Goal: Information Seeking & Learning: Learn about a topic

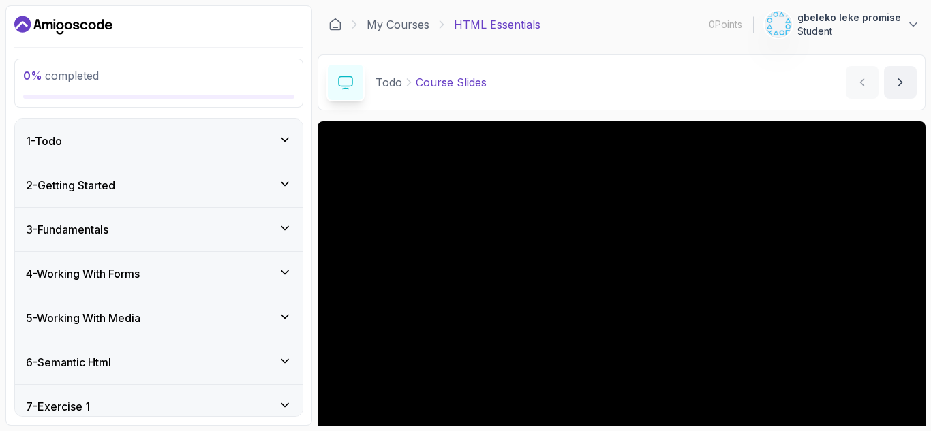
scroll to position [132, 0]
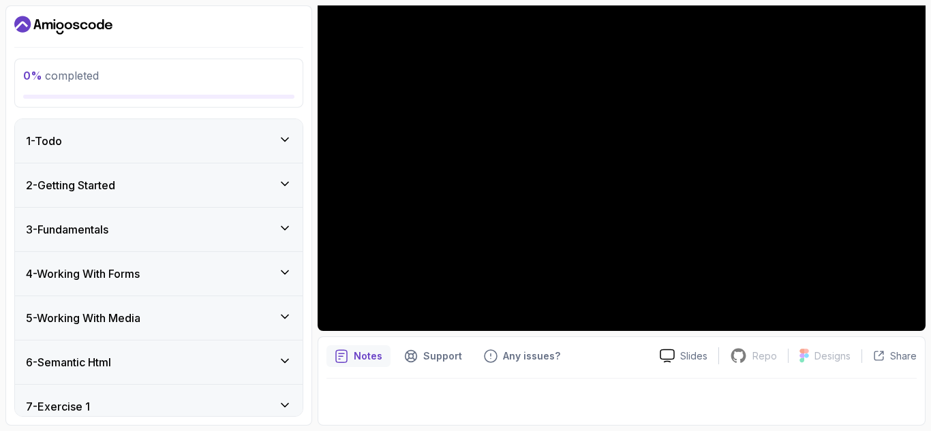
drag, startPoint x: 0, startPoint y: 0, endPoint x: 838, endPoint y: 405, distance: 930.5
click at [838, 405] on div at bounding box center [621, 398] width 590 height 38
click at [824, 356] on p "Designs" at bounding box center [832, 356] width 36 height 14
click at [285, 134] on icon at bounding box center [285, 140] width 14 height 14
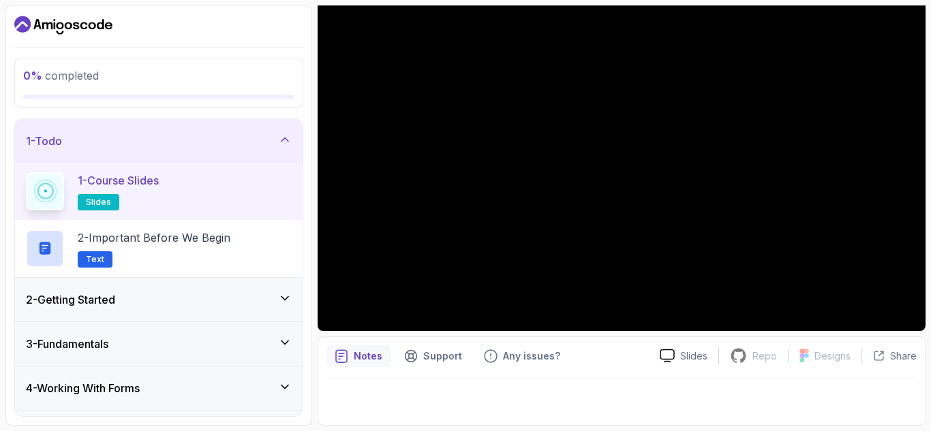
click at [285, 134] on icon at bounding box center [285, 140] width 14 height 14
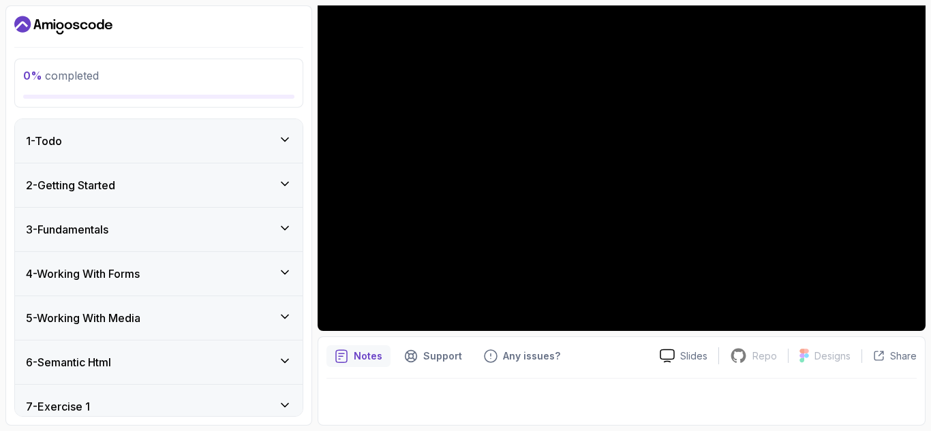
click at [285, 134] on icon at bounding box center [285, 140] width 14 height 14
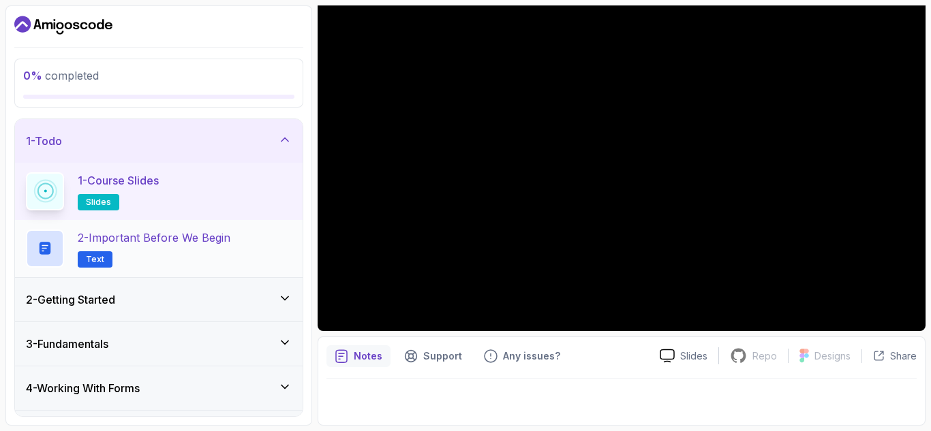
click at [222, 249] on h2 "2 - Important Before We Begin Text" at bounding box center [154, 249] width 153 height 38
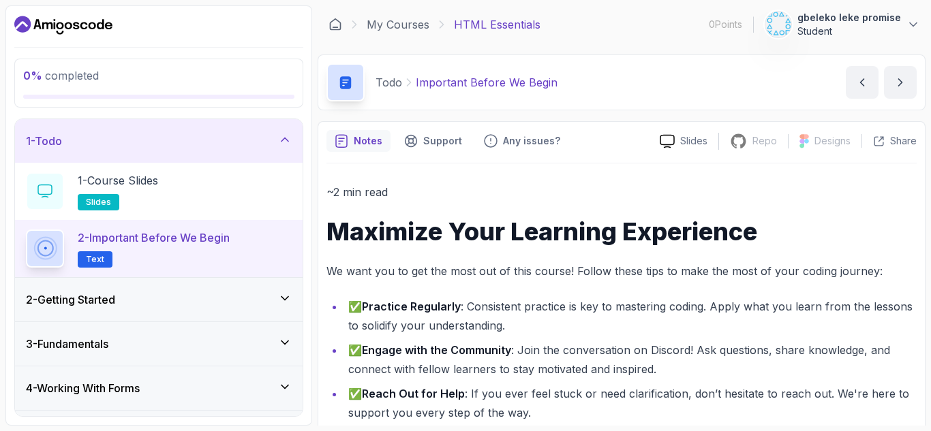
click at [241, 141] on div "1 - Todo" at bounding box center [159, 141] width 266 height 16
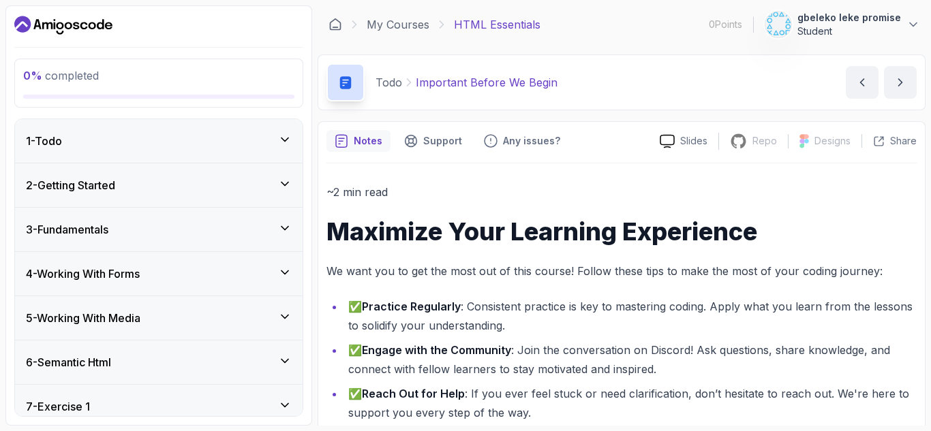
click at [237, 193] on div "2 - Getting Started" at bounding box center [159, 185] width 266 height 16
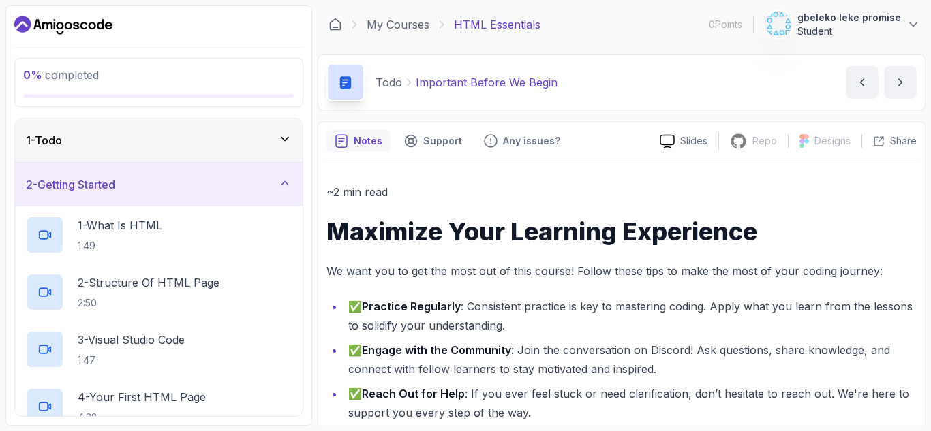
click at [237, 193] on div "2 - Getting Started" at bounding box center [159, 184] width 266 height 16
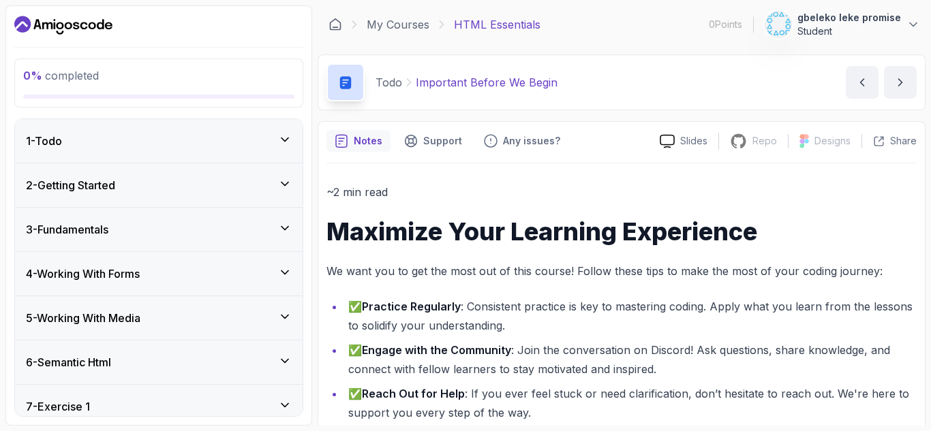
click at [221, 152] on div "1 - Todo" at bounding box center [158, 141] width 287 height 44
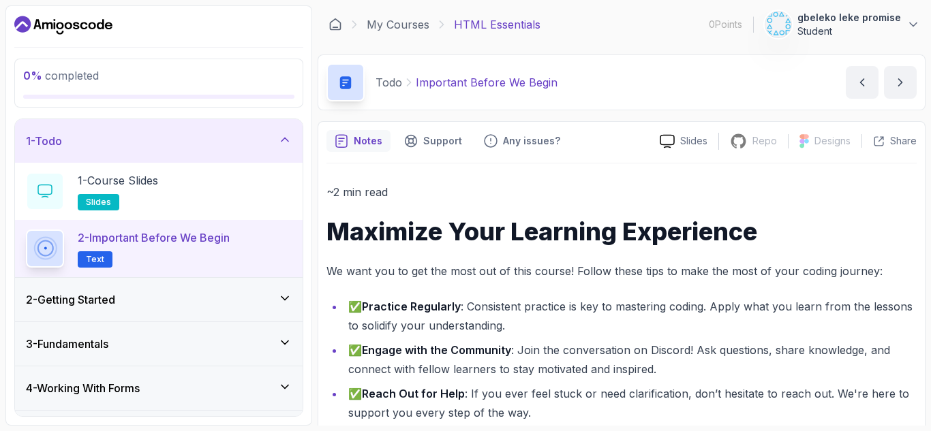
click at [212, 138] on div "1 - Todo" at bounding box center [159, 141] width 266 height 16
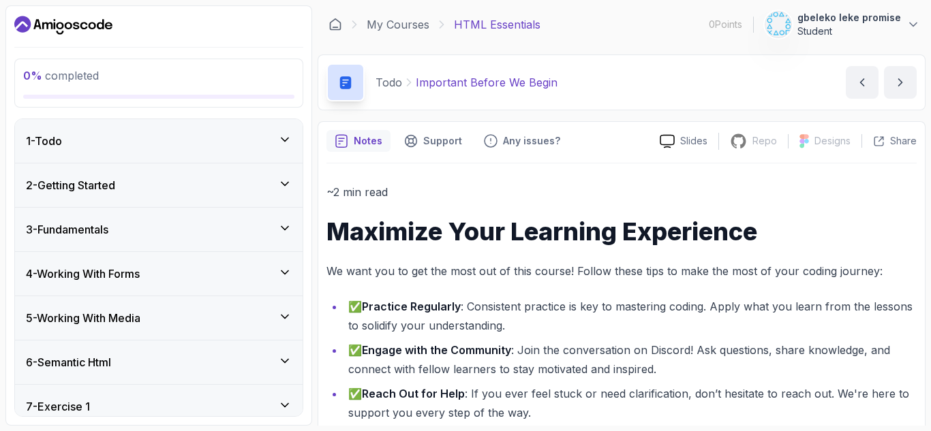
click at [217, 193] on div "2 - Getting Started" at bounding box center [159, 185] width 266 height 16
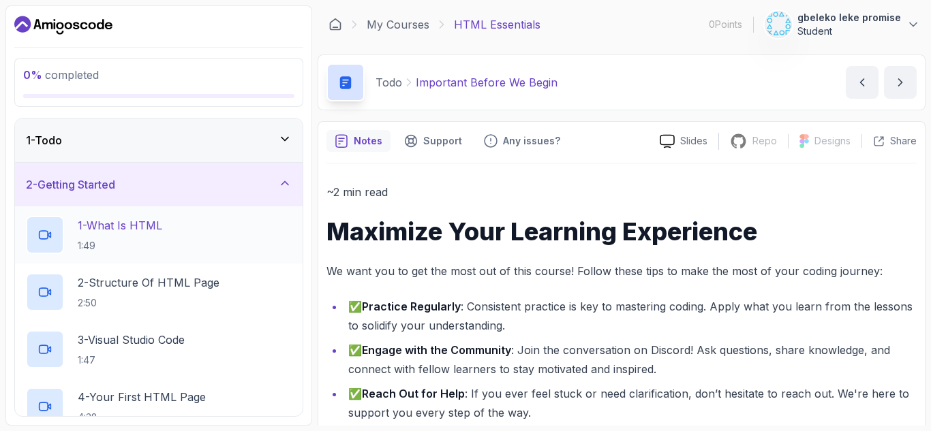
click at [174, 220] on div "1 - What Is HTML 1:49" at bounding box center [159, 235] width 266 height 38
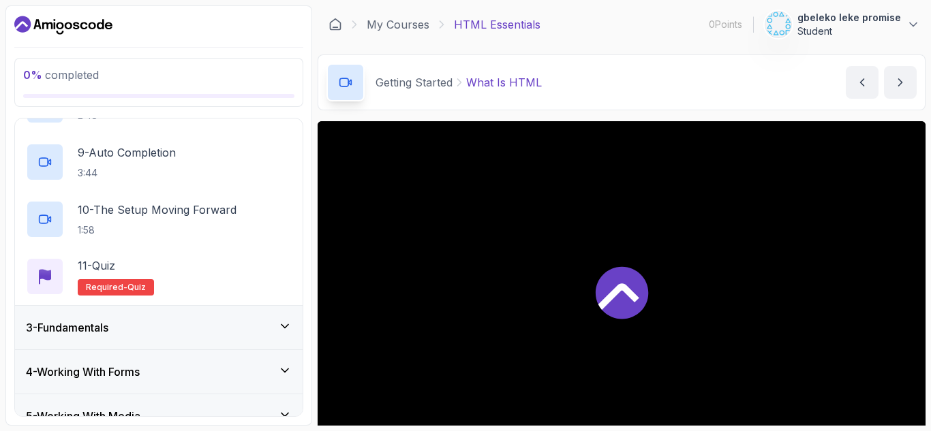
scroll to position [545, 0]
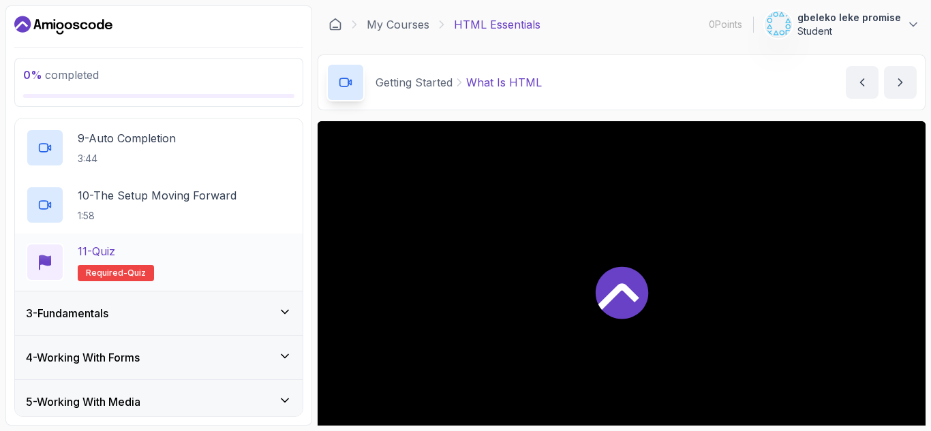
click at [200, 255] on div "11 - Quiz Required- quiz" at bounding box center [159, 262] width 266 height 38
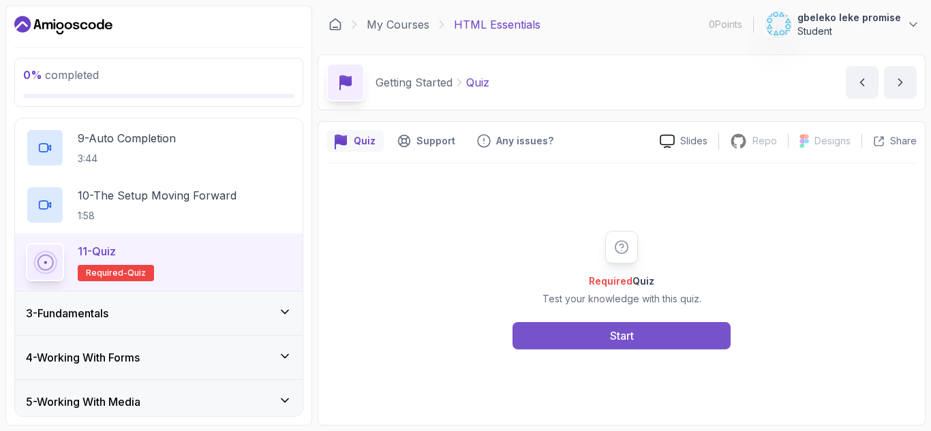
click at [523, 324] on button "Start" at bounding box center [621, 335] width 218 height 27
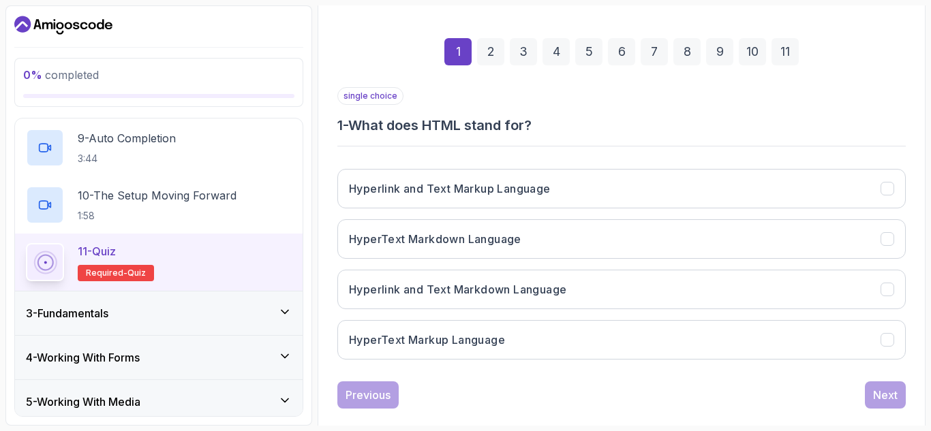
scroll to position [199, 0]
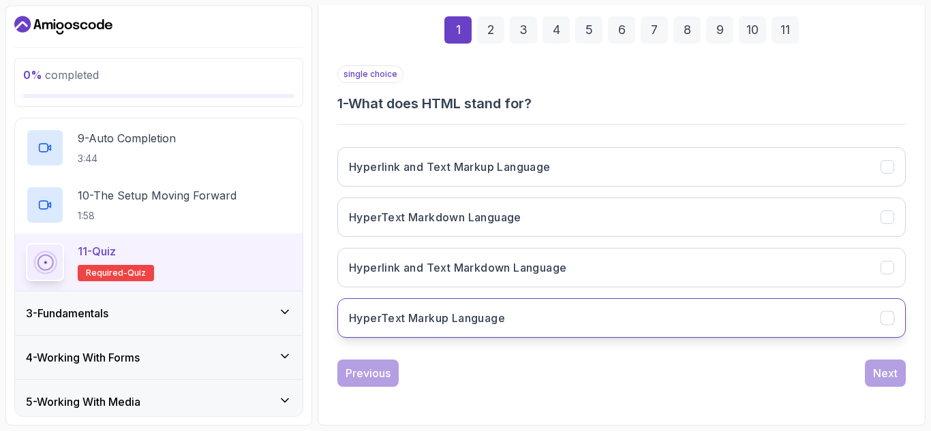
click at [485, 309] on button "HyperText Markup Language" at bounding box center [621, 318] width 568 height 40
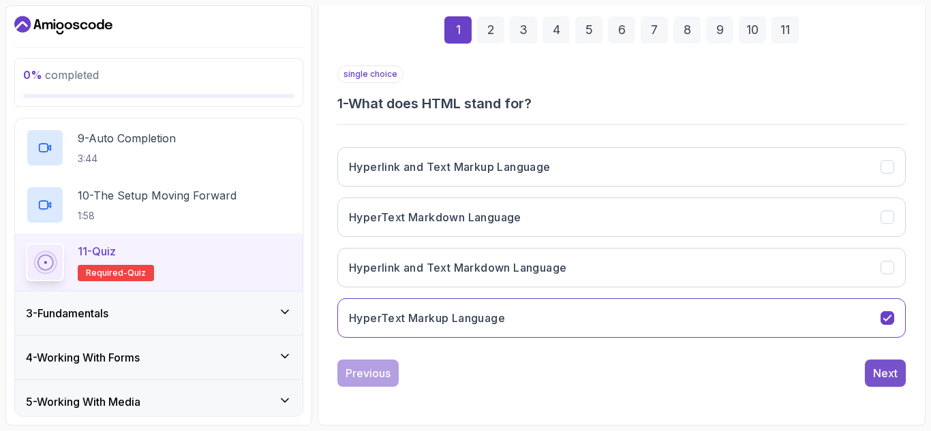
click at [888, 375] on div "Next" at bounding box center [885, 373] width 25 height 16
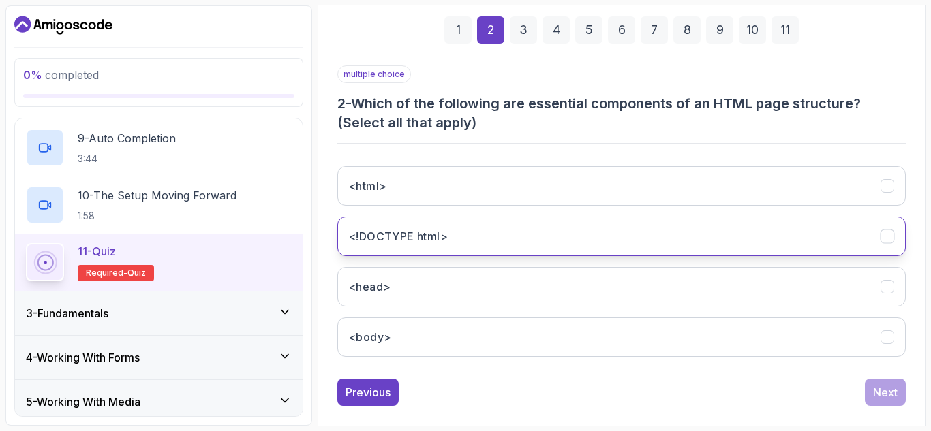
click at [610, 234] on button "<!DOCTYPE html>" at bounding box center [621, 237] width 568 height 40
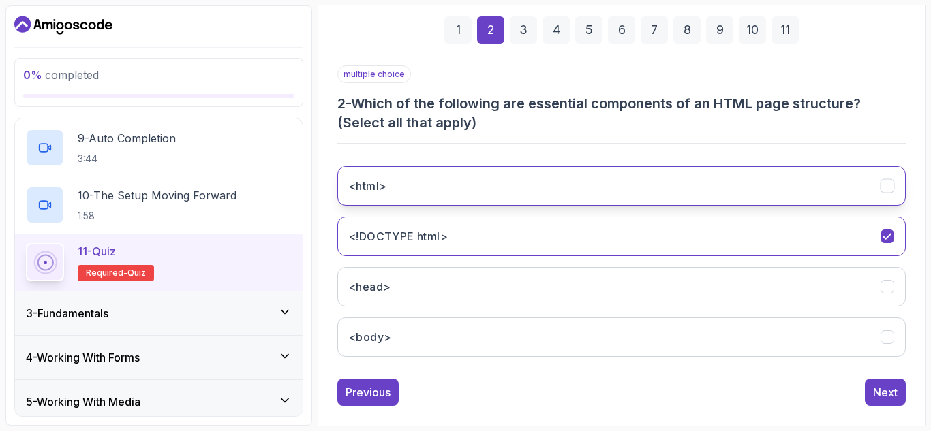
click at [587, 187] on button "<html>" at bounding box center [621, 186] width 568 height 40
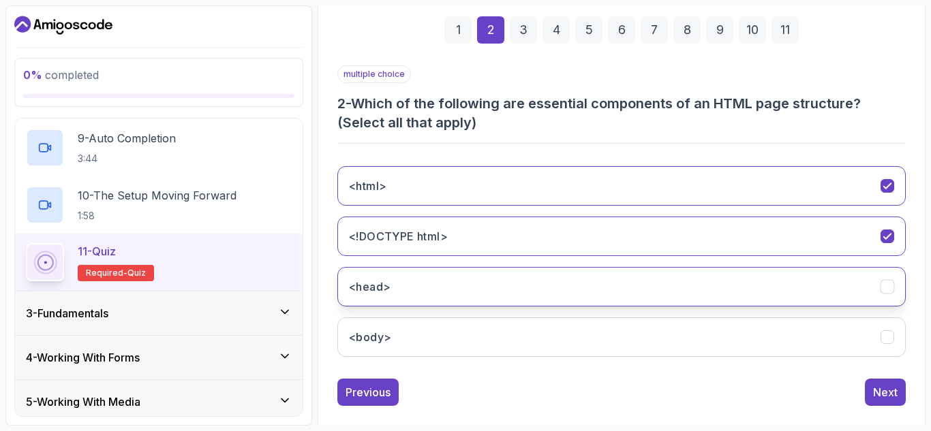
click at [597, 285] on button "<head>" at bounding box center [621, 287] width 568 height 40
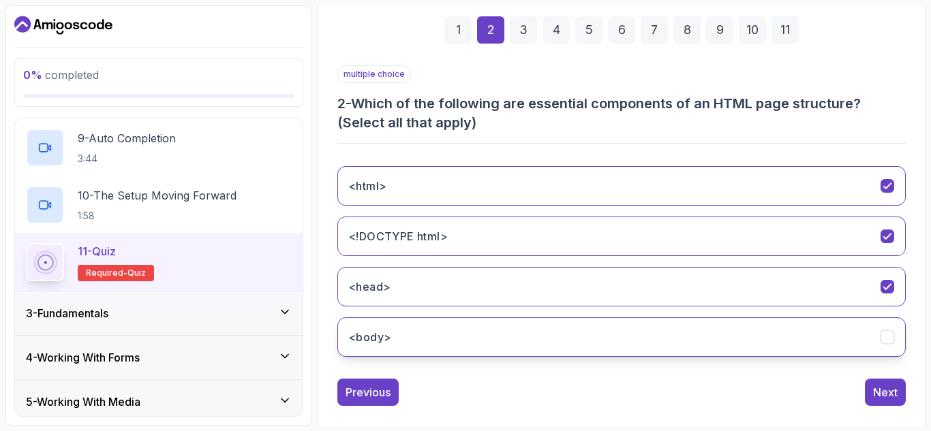
click at [758, 342] on button "<body>" at bounding box center [621, 337] width 568 height 40
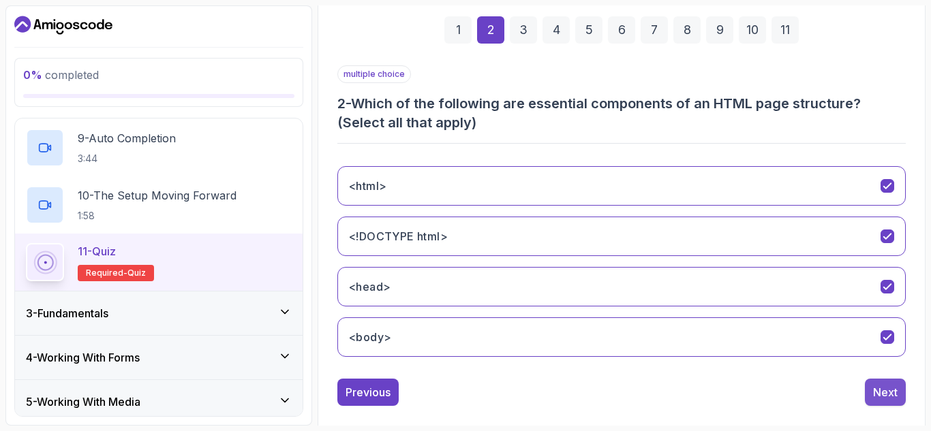
click at [898, 388] on button "Next" at bounding box center [884, 392] width 41 height 27
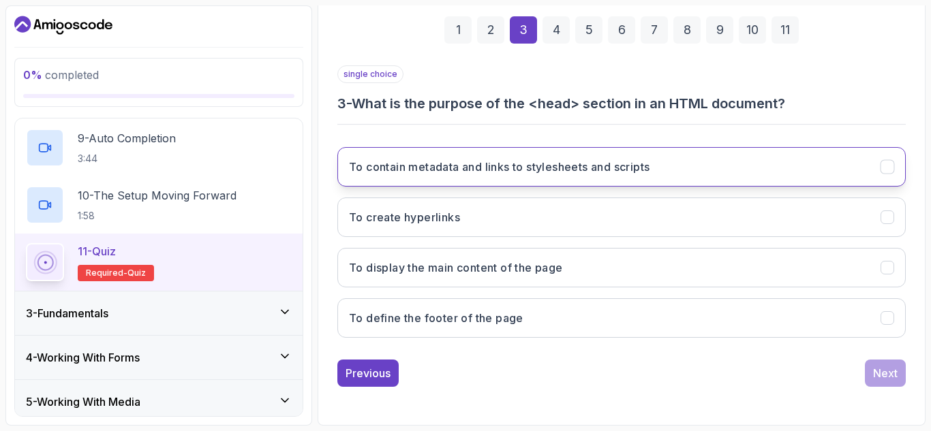
click at [490, 159] on h3 "To contain metadata and links to stylesheets and scripts" at bounding box center [499, 167] width 300 height 16
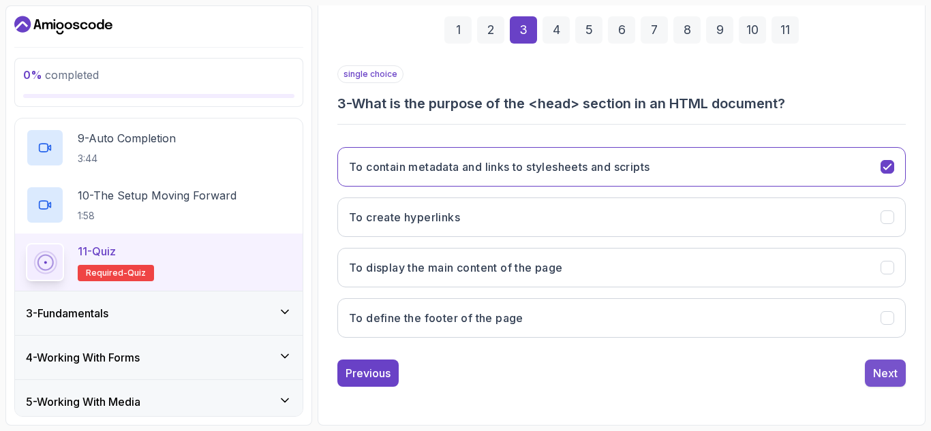
click at [884, 371] on div "Next" at bounding box center [885, 373] width 25 height 16
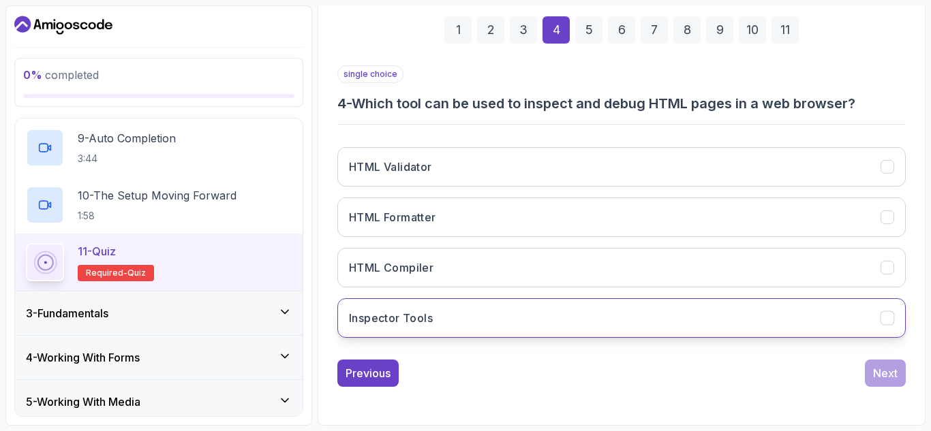
click at [670, 323] on button "Inspector Tools" at bounding box center [621, 318] width 568 height 40
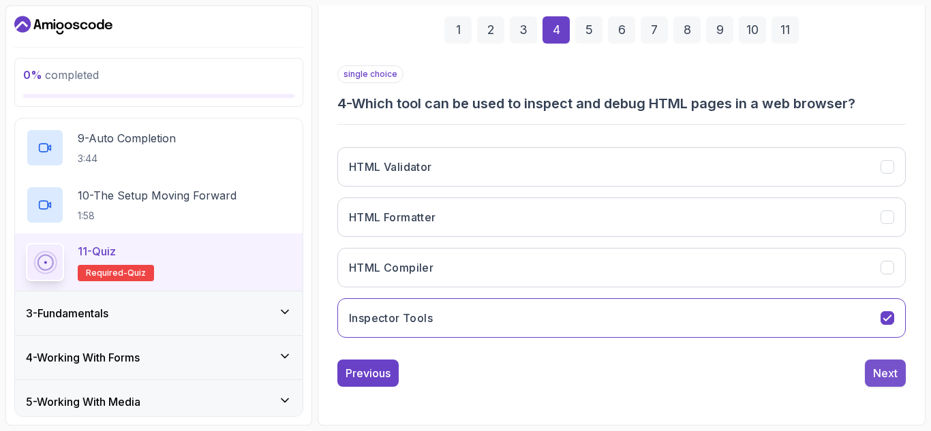
click at [867, 371] on button "Next" at bounding box center [884, 373] width 41 height 27
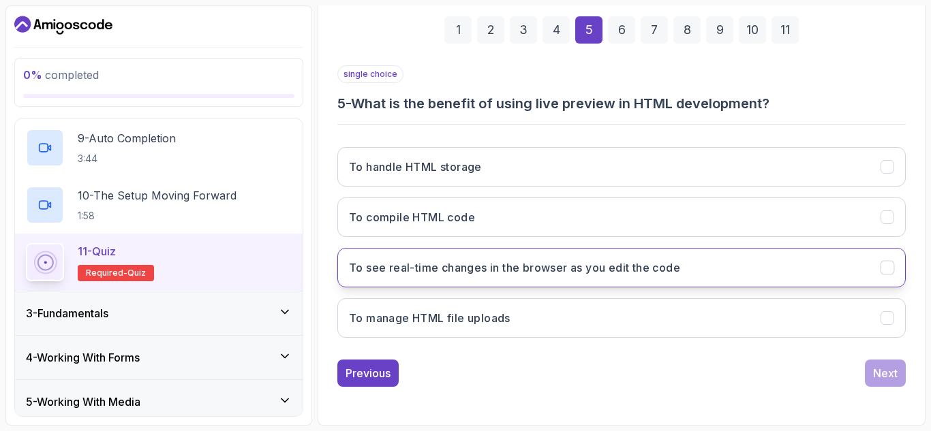
click at [585, 277] on button "To see real-time changes in the browser as you edit the code" at bounding box center [621, 268] width 568 height 40
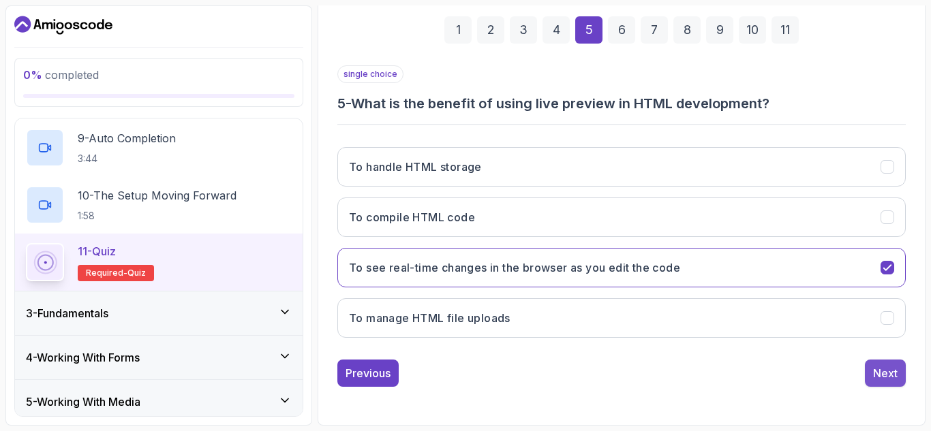
click at [867, 371] on button "Next" at bounding box center [884, 373] width 41 height 27
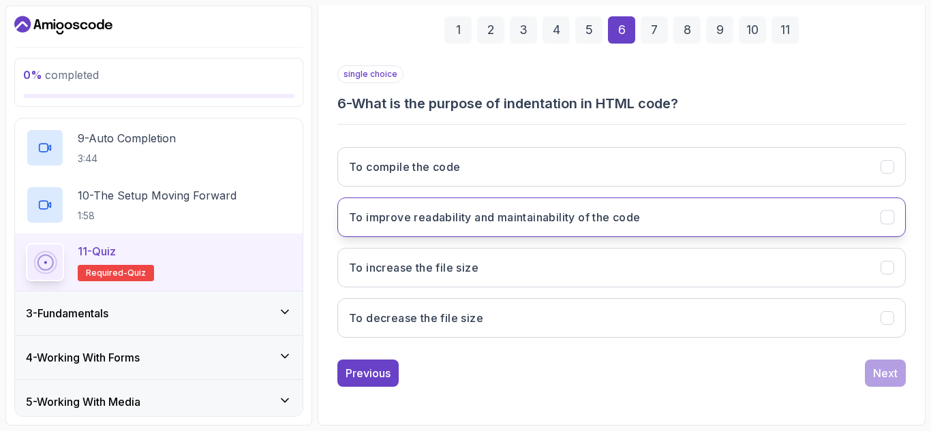
click at [711, 225] on button "To improve readability and maintainability of the code" at bounding box center [621, 218] width 568 height 40
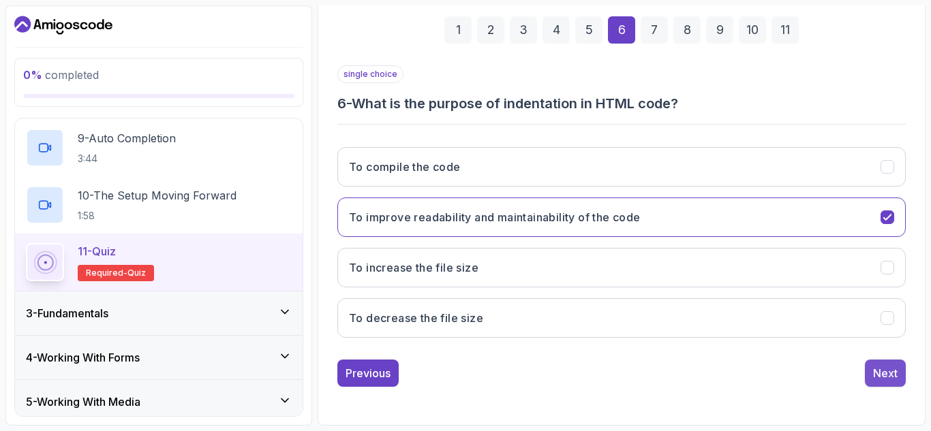
click at [882, 384] on button "Next" at bounding box center [884, 373] width 41 height 27
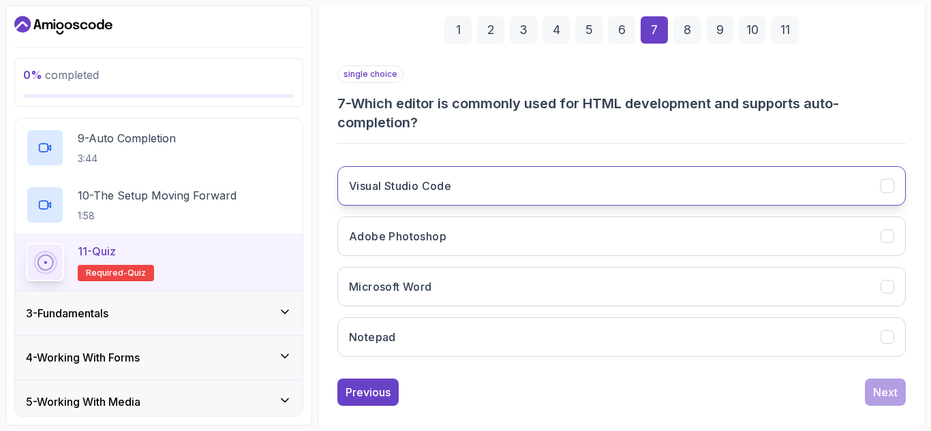
click at [516, 177] on button "Visual Studio Code" at bounding box center [621, 186] width 568 height 40
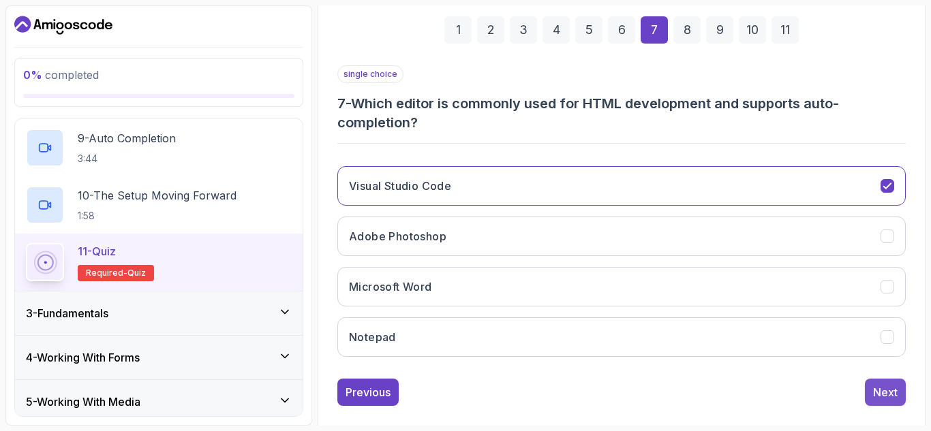
click at [879, 388] on div "Next" at bounding box center [885, 392] width 25 height 16
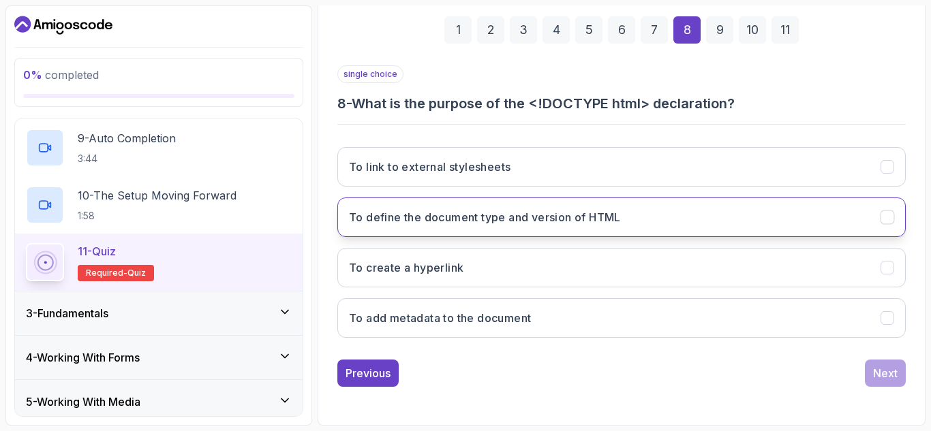
click at [579, 219] on h3 "To define the document type and version of HTML" at bounding box center [485, 217] width 272 height 16
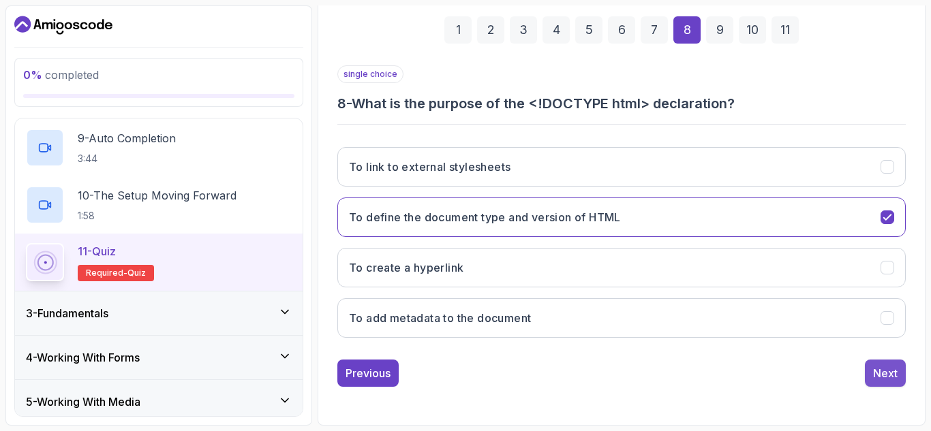
click at [896, 371] on div "Next" at bounding box center [885, 373] width 25 height 16
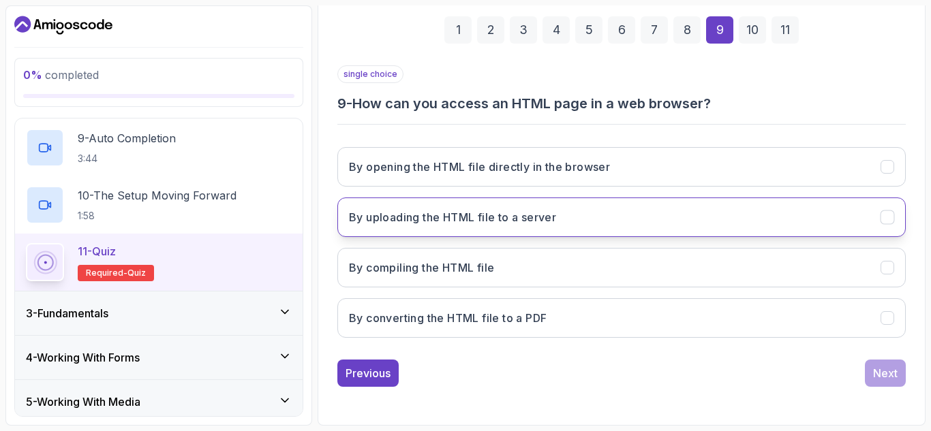
click at [593, 204] on button "By uploading the HTML file to a server" at bounding box center [621, 218] width 568 height 40
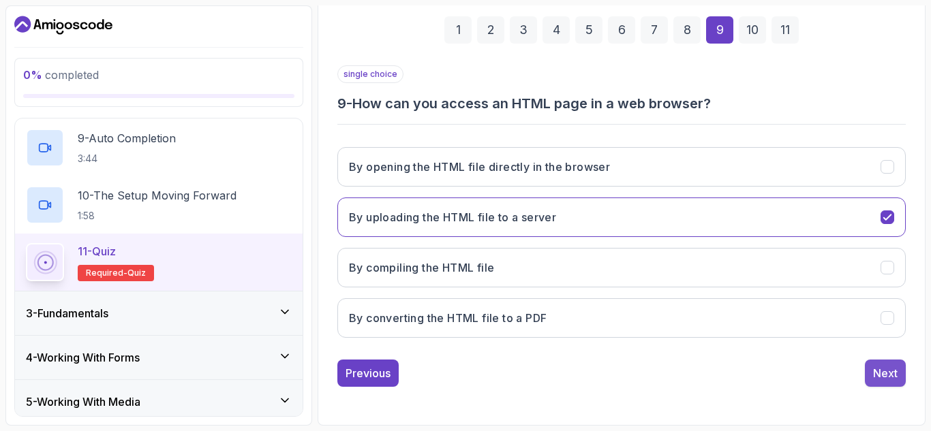
click at [871, 370] on button "Next" at bounding box center [884, 373] width 41 height 27
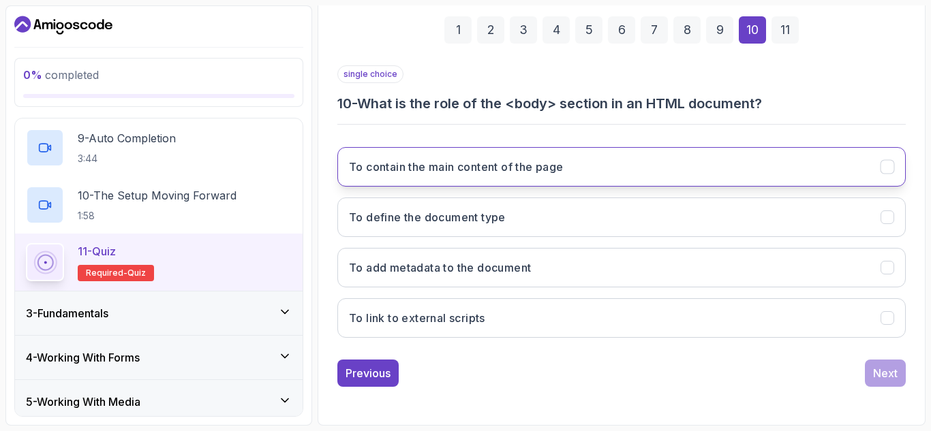
click at [510, 181] on button "To contain the main content of the page" at bounding box center [621, 167] width 568 height 40
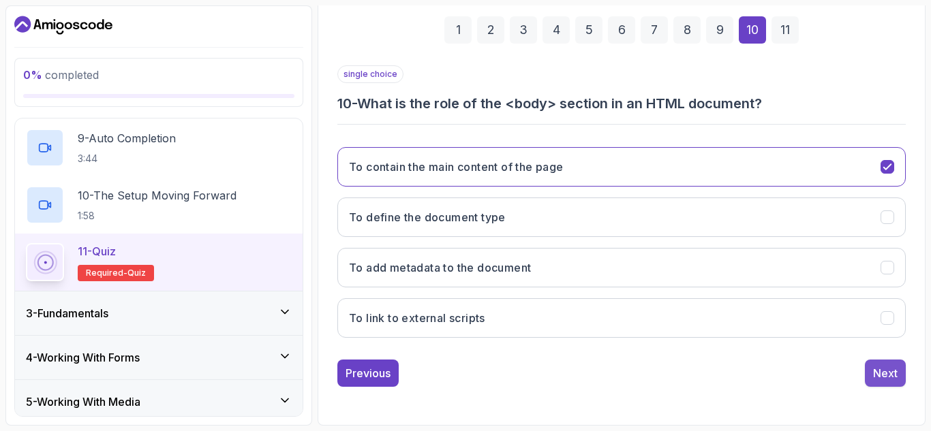
click at [873, 375] on div "Next" at bounding box center [885, 373] width 25 height 16
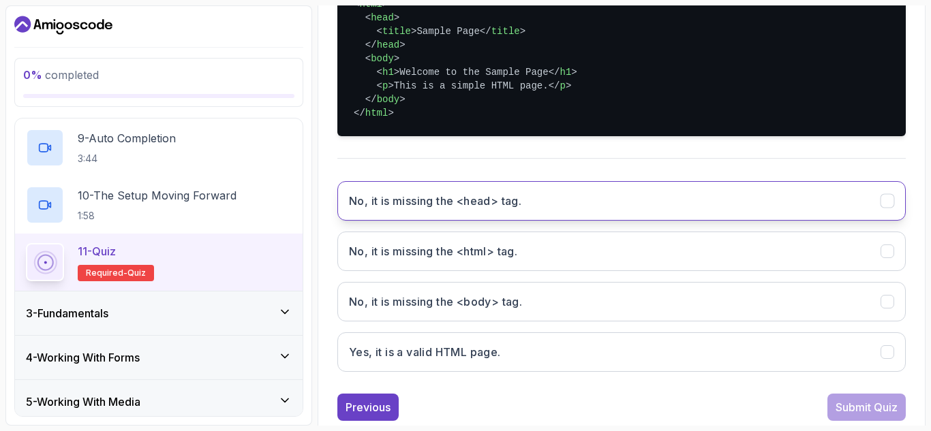
scroll to position [401, 0]
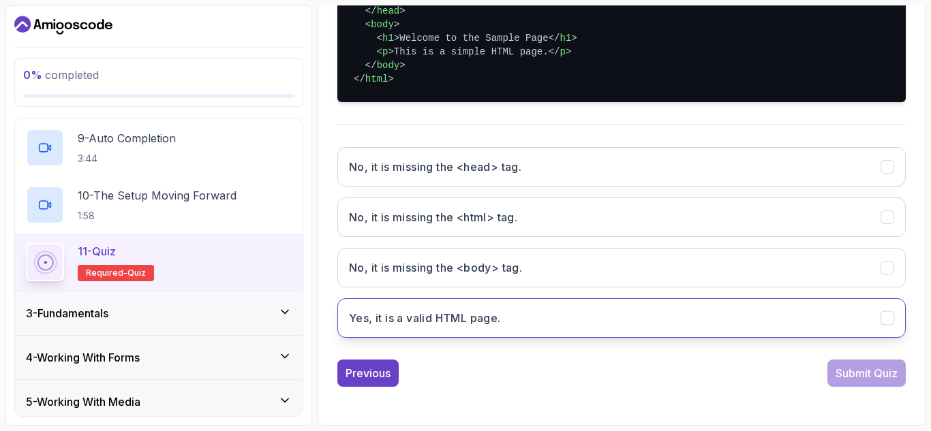
click at [473, 317] on h3 "Yes, it is a valid HTML page." at bounding box center [425, 318] width 152 height 16
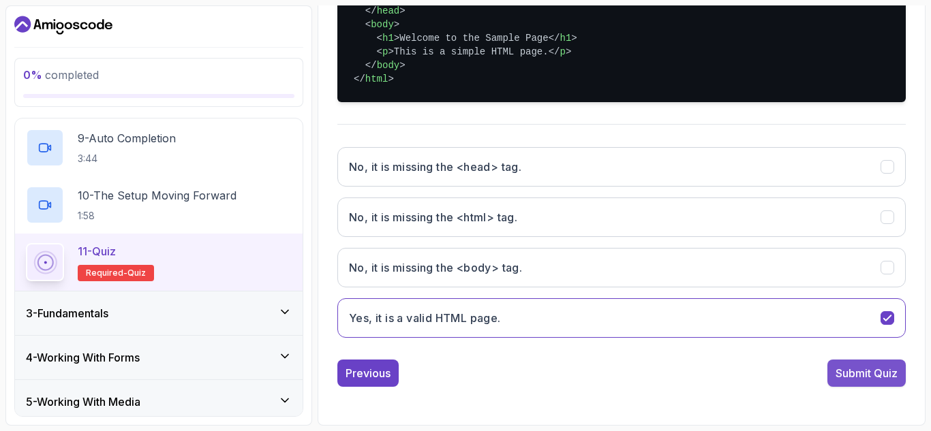
click at [887, 369] on div "Submit Quiz" at bounding box center [866, 373] width 62 height 16
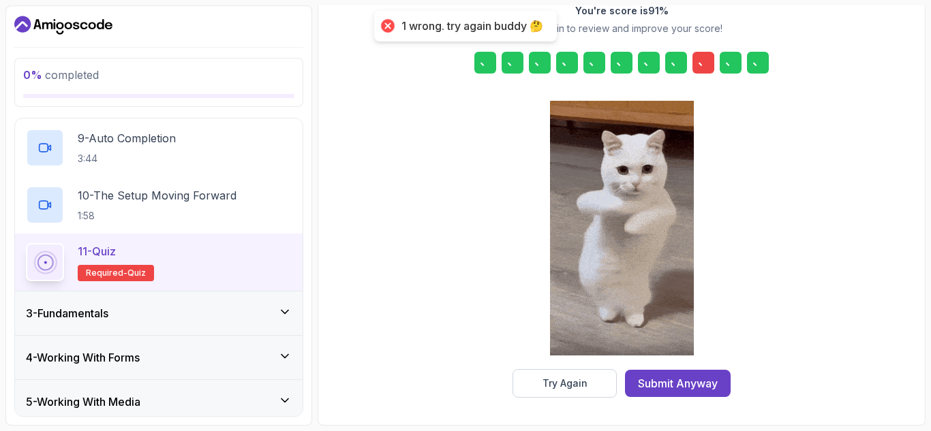
scroll to position [222, 0]
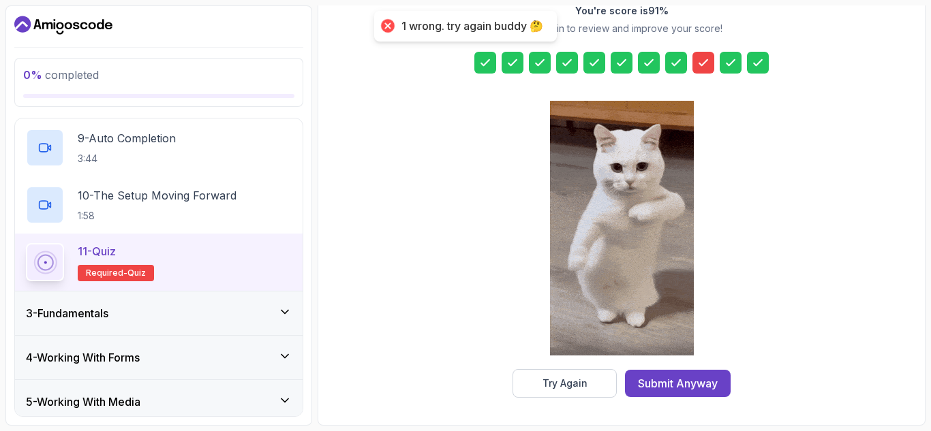
click at [695, 56] on div at bounding box center [703, 63] width 22 height 22
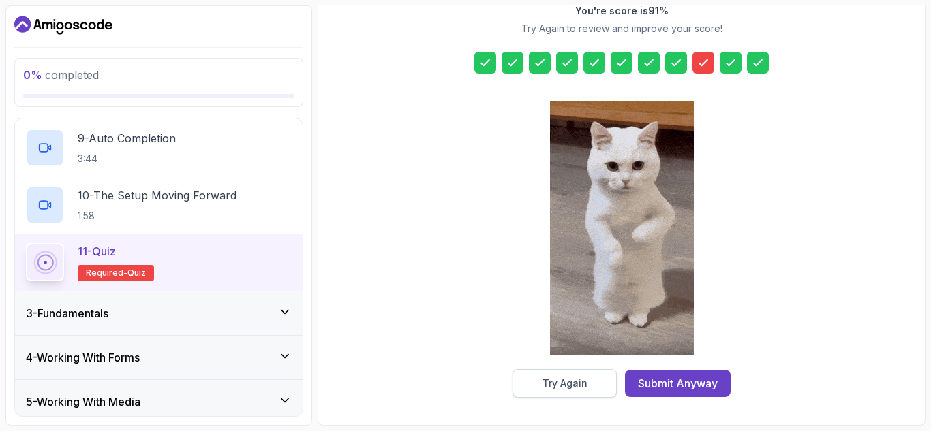
click at [584, 383] on div "Try Again" at bounding box center [564, 384] width 45 height 14
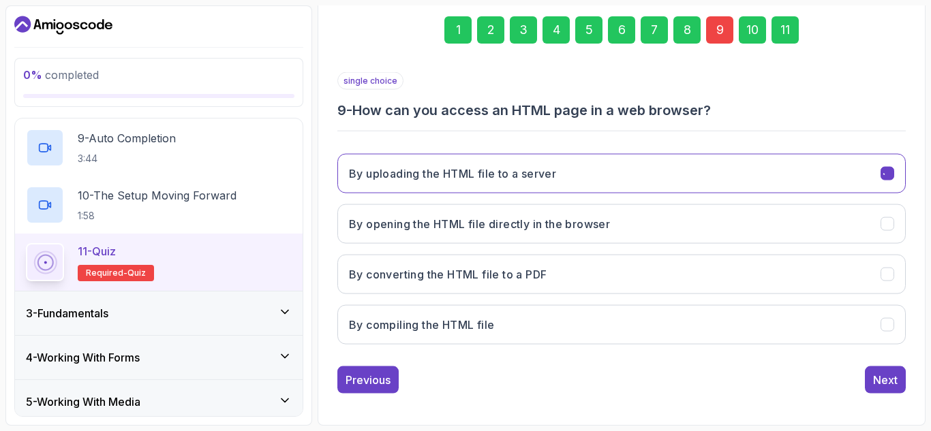
scroll to position [199, 0]
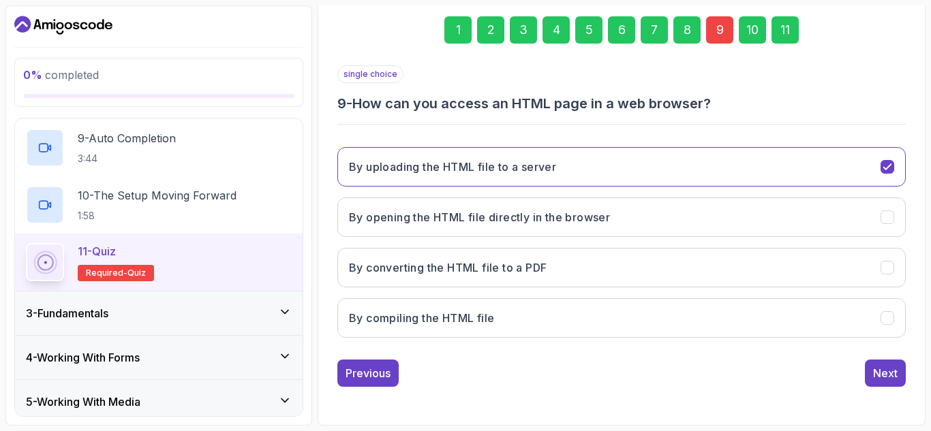
click at [717, 37] on div "9" at bounding box center [719, 29] width 27 height 27
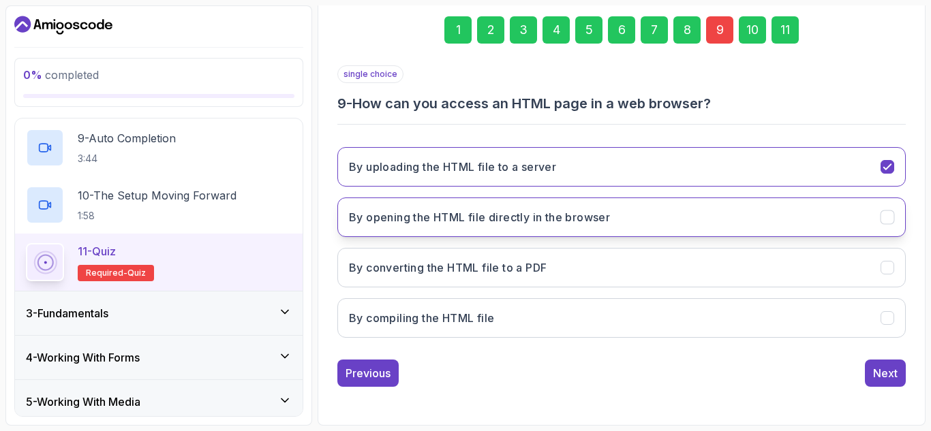
click at [655, 206] on button "By opening the HTML file directly in the browser" at bounding box center [621, 218] width 568 height 40
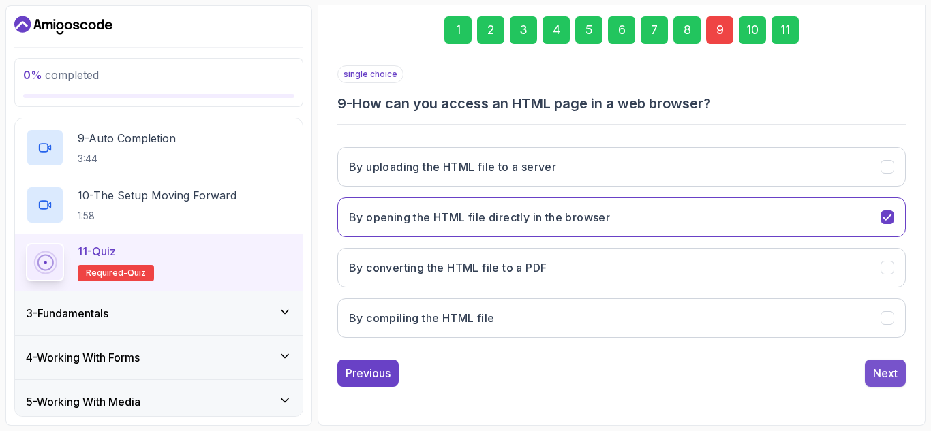
click at [884, 370] on div "Next" at bounding box center [885, 373] width 25 height 16
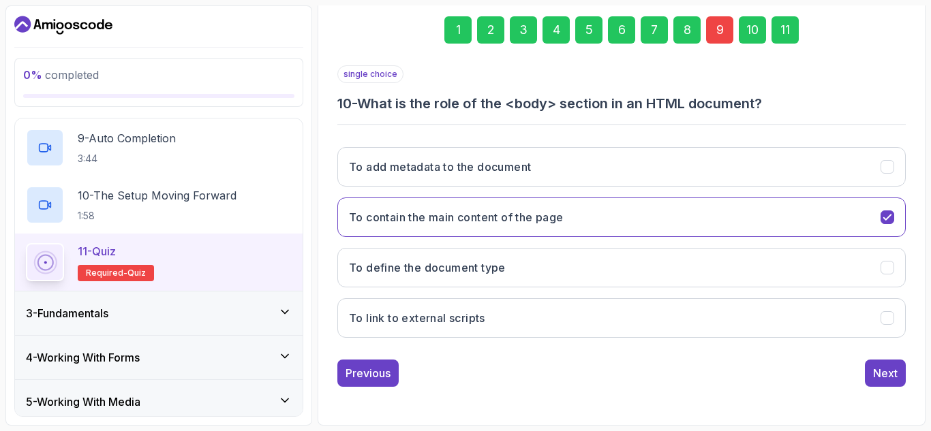
click at [884, 370] on div "Next" at bounding box center [885, 373] width 25 height 16
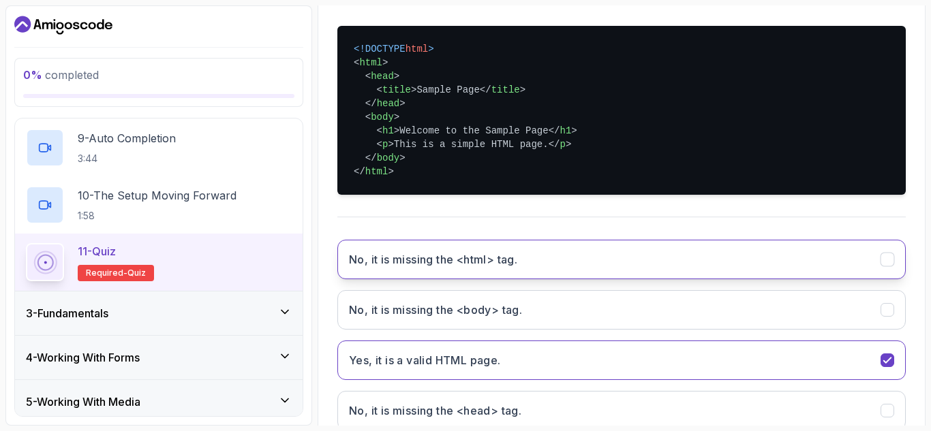
scroll to position [401, 0]
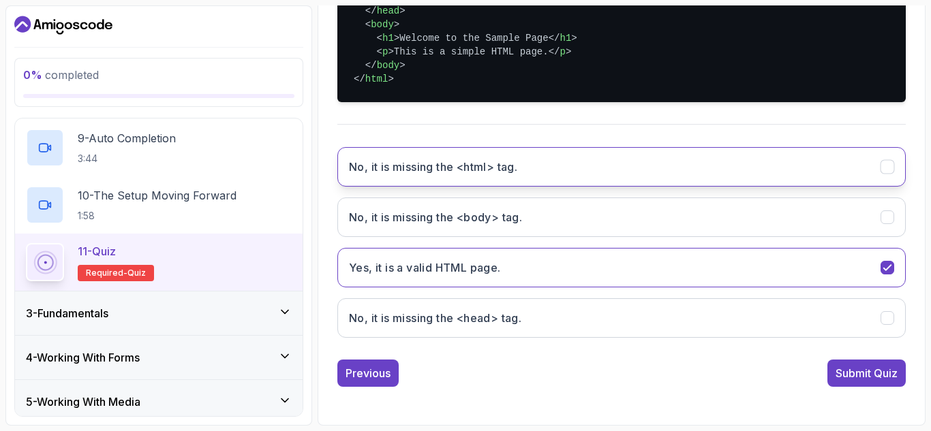
click at [882, 371] on div "Submit Quiz" at bounding box center [866, 373] width 62 height 16
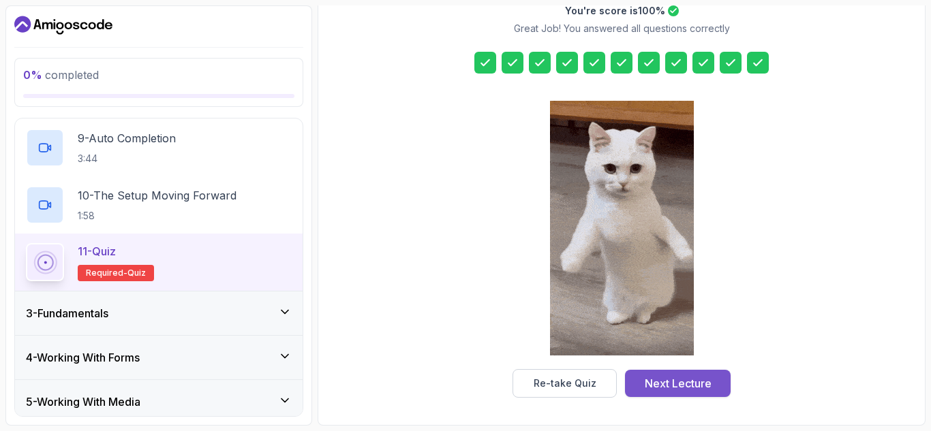
click at [696, 383] on div "Next Lecture" at bounding box center [677, 383] width 67 height 16
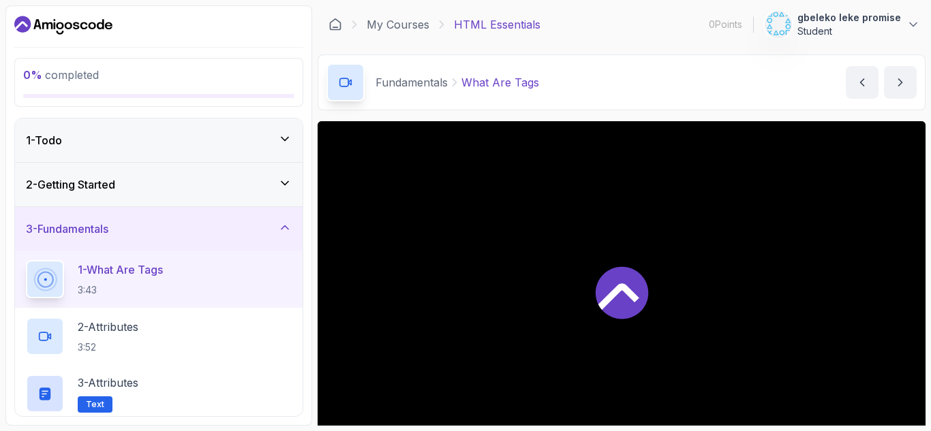
click at [240, 234] on div "3 - Fundamentals" at bounding box center [159, 229] width 266 height 16
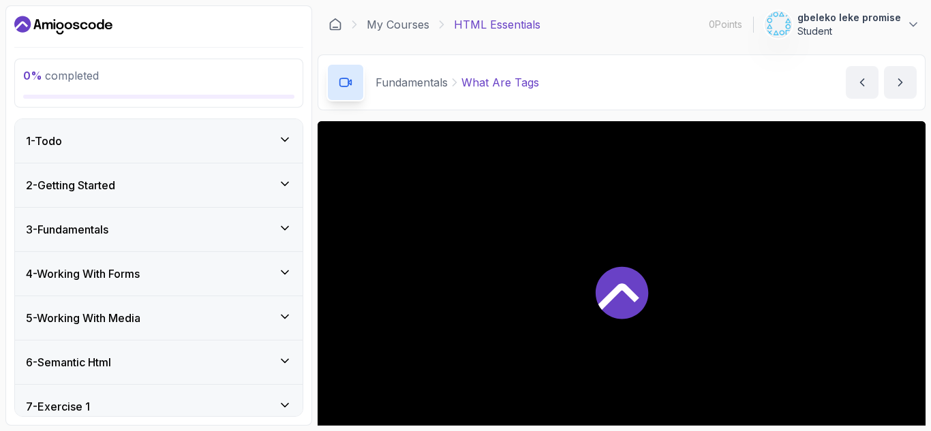
click at [279, 183] on icon at bounding box center [285, 184] width 14 height 14
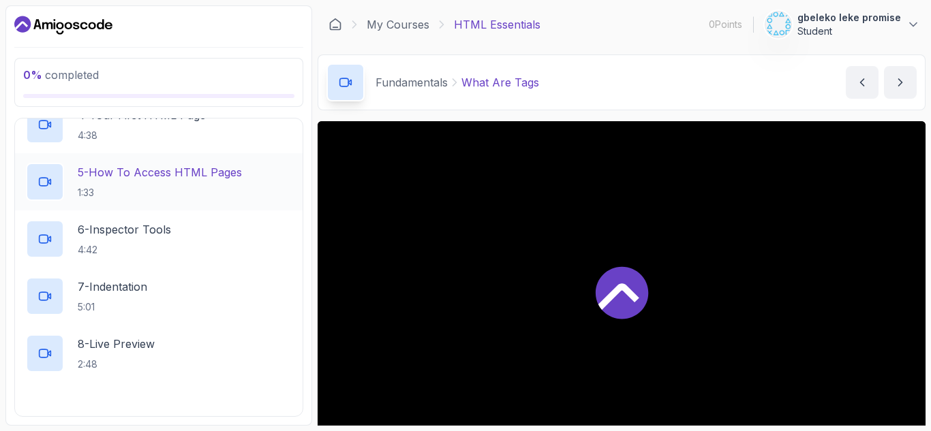
scroll to position [477, 0]
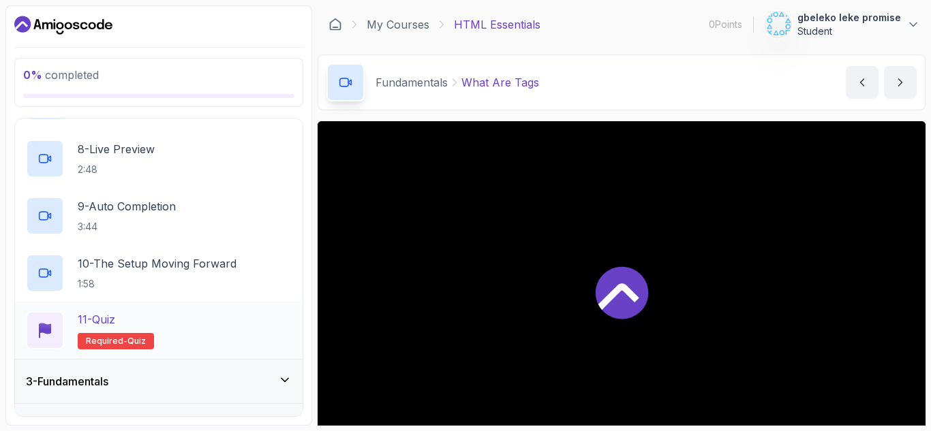
click at [214, 333] on div "11 - Quiz Required- quiz" at bounding box center [159, 330] width 266 height 38
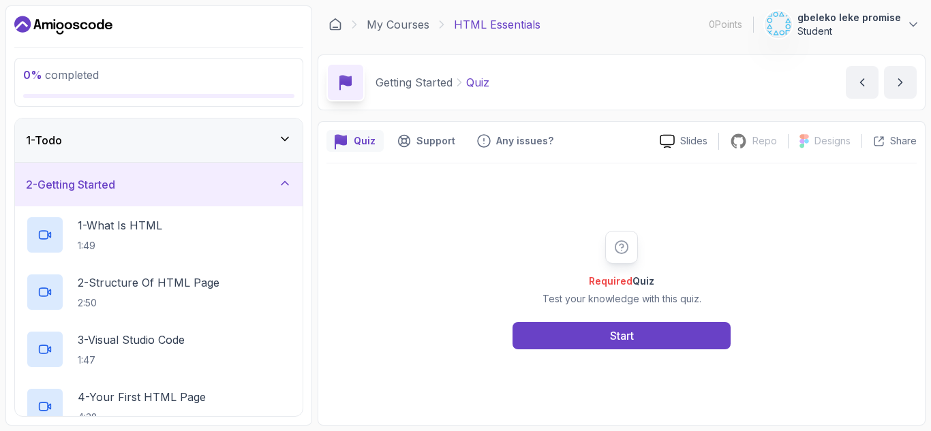
click at [273, 175] on div "2 - Getting Started" at bounding box center [158, 185] width 287 height 44
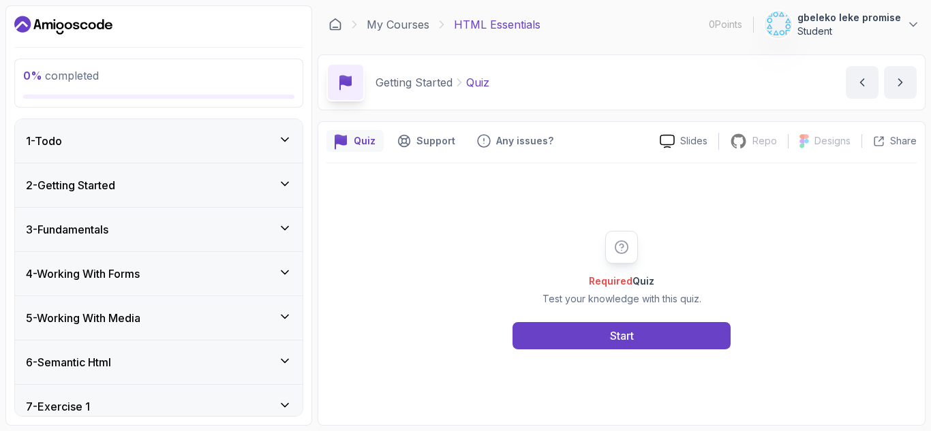
click at [254, 221] on div "3 - Fundamentals" at bounding box center [159, 229] width 266 height 16
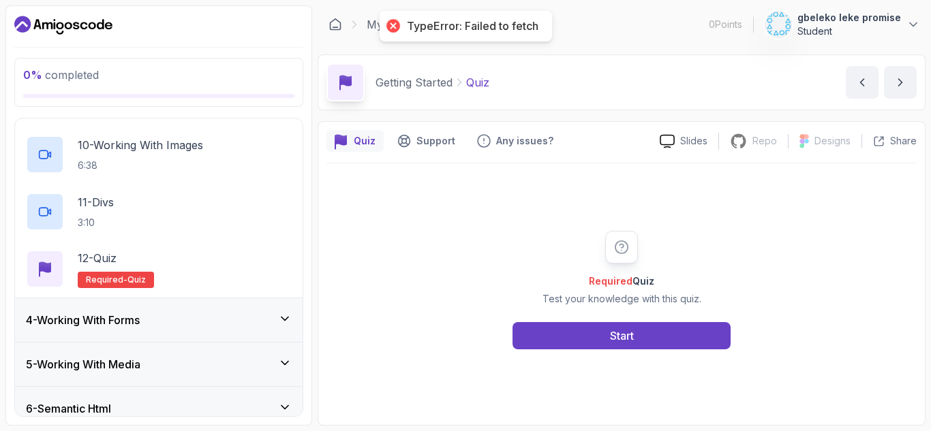
scroll to position [681, 0]
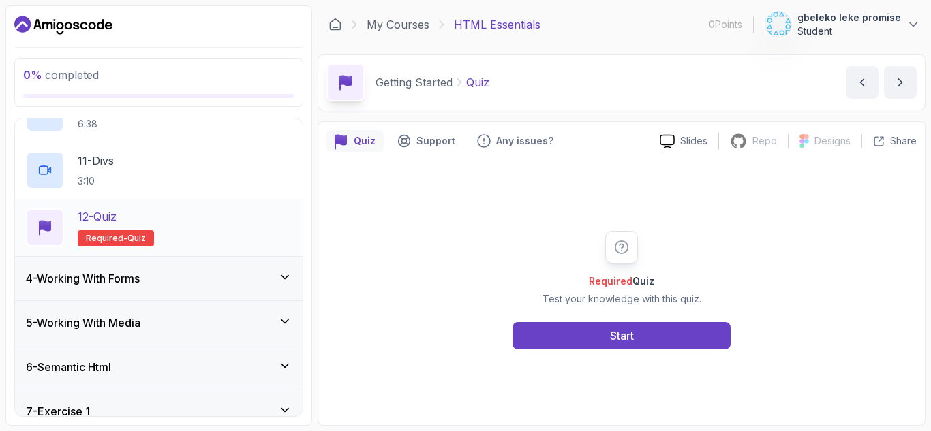
click at [182, 231] on div "12 - Quiz Required- quiz" at bounding box center [159, 227] width 266 height 38
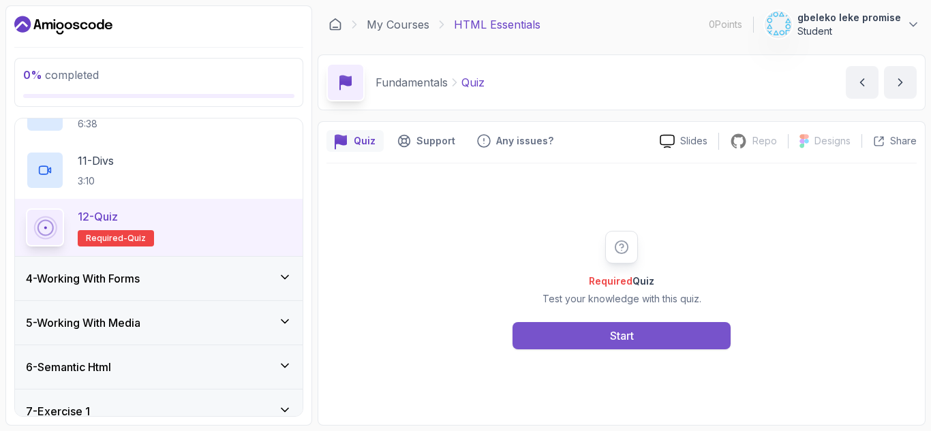
click at [599, 328] on button "Start" at bounding box center [621, 335] width 218 height 27
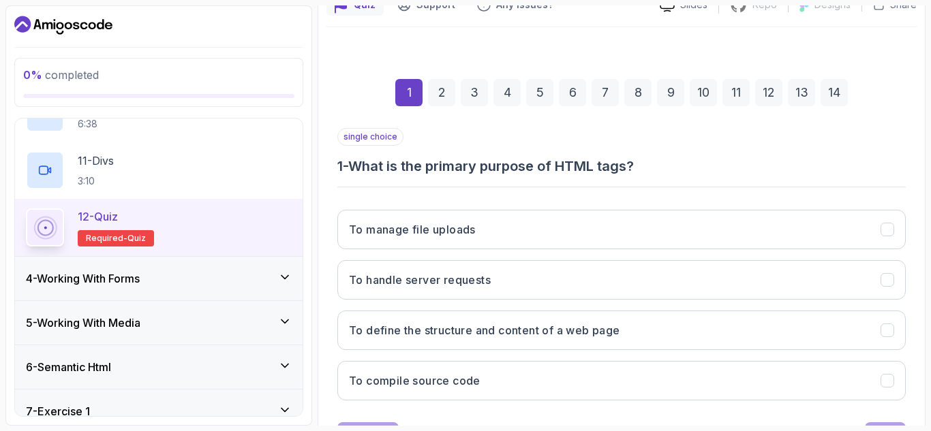
scroll to position [199, 0]
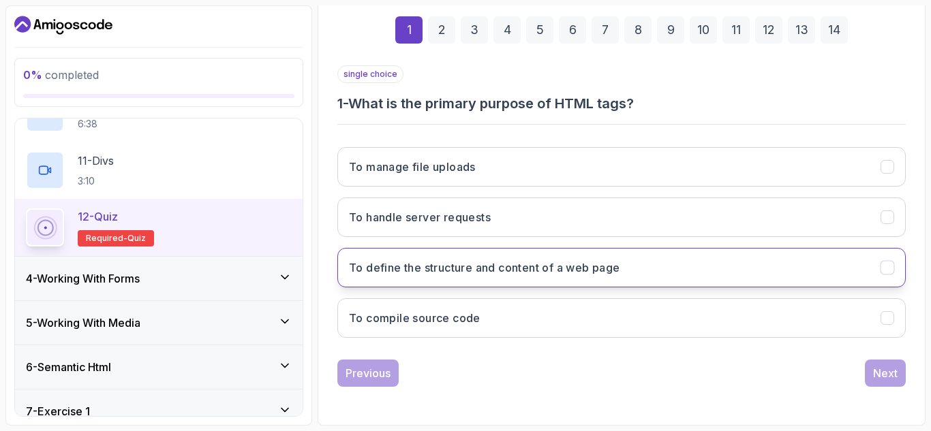
click at [634, 263] on button "To define the structure and content of a web page" at bounding box center [621, 268] width 568 height 40
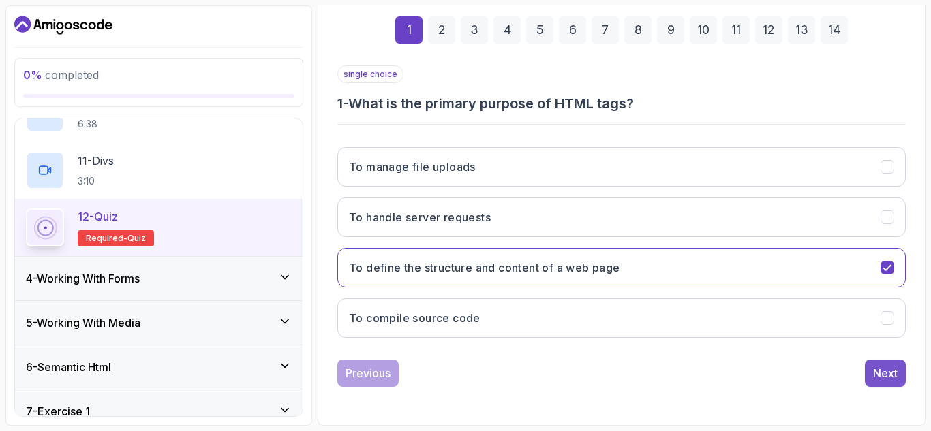
click at [871, 374] on button "Next" at bounding box center [884, 373] width 41 height 27
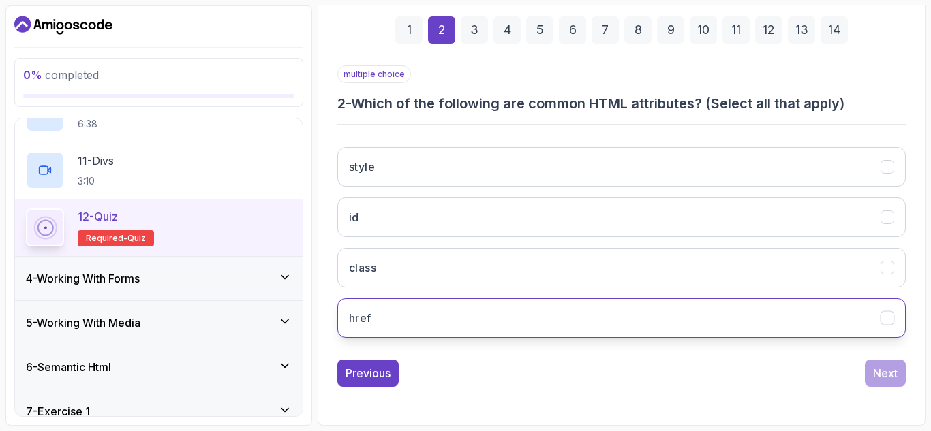
click at [512, 309] on button "href" at bounding box center [621, 318] width 568 height 40
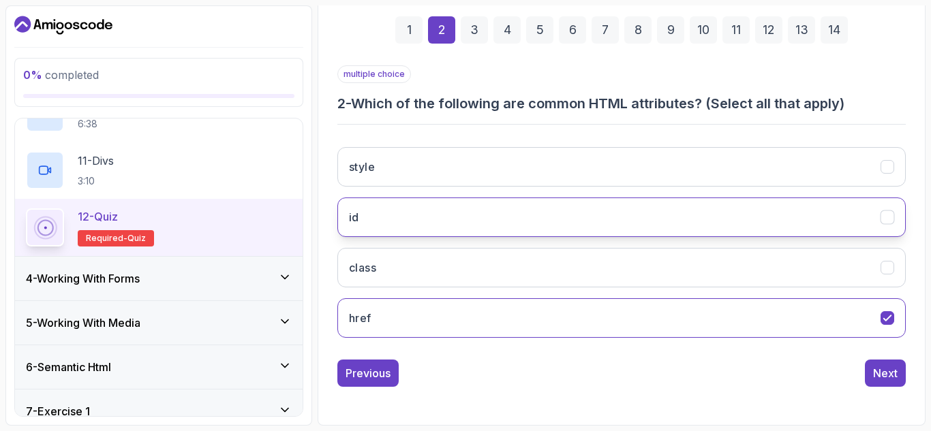
click at [489, 217] on button "id" at bounding box center [621, 218] width 568 height 40
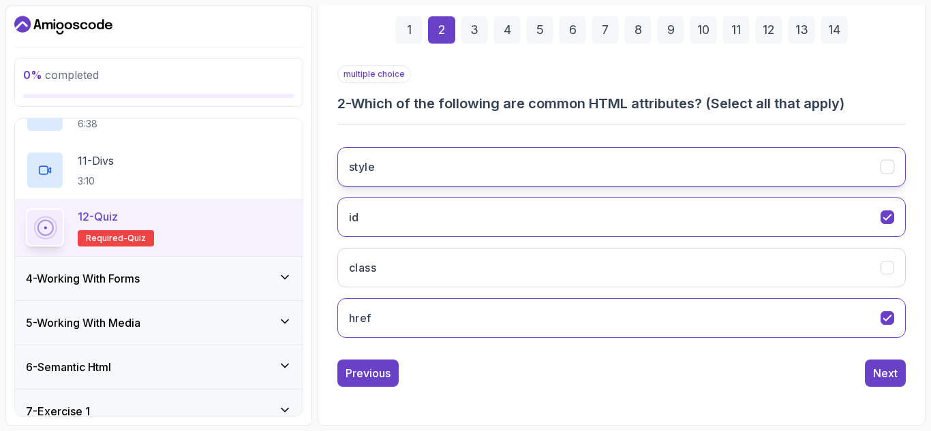
click at [484, 174] on button "style" at bounding box center [621, 167] width 568 height 40
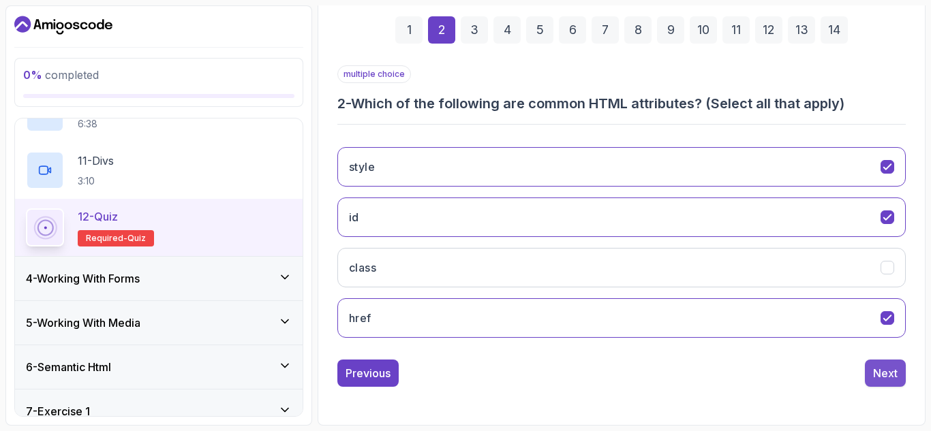
click at [894, 379] on div "Next" at bounding box center [885, 373] width 25 height 16
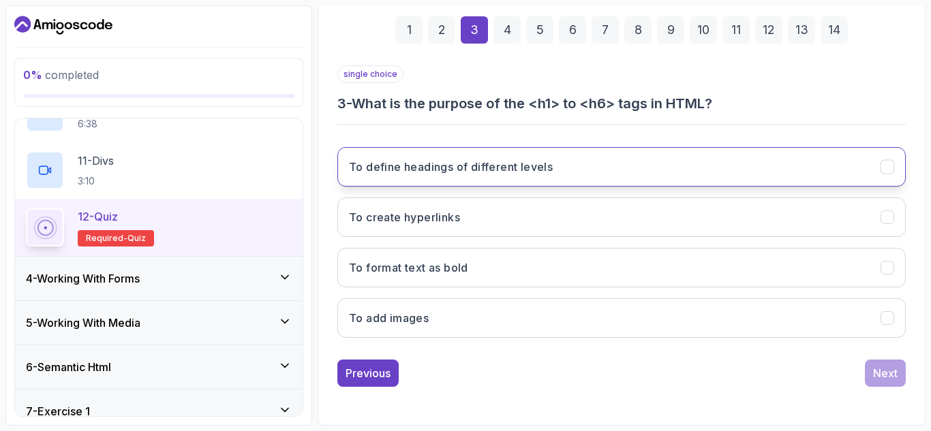
click at [594, 166] on button "To define headings of different levels" at bounding box center [621, 167] width 568 height 40
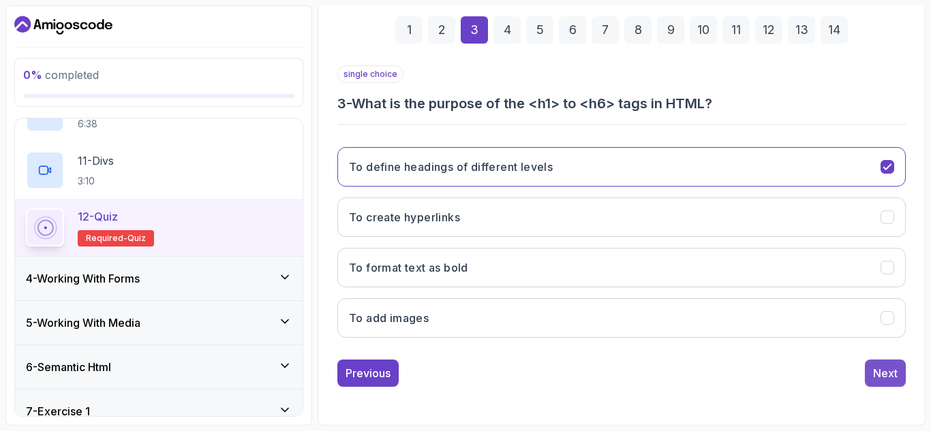
click at [897, 370] on div "Next" at bounding box center [885, 373] width 25 height 16
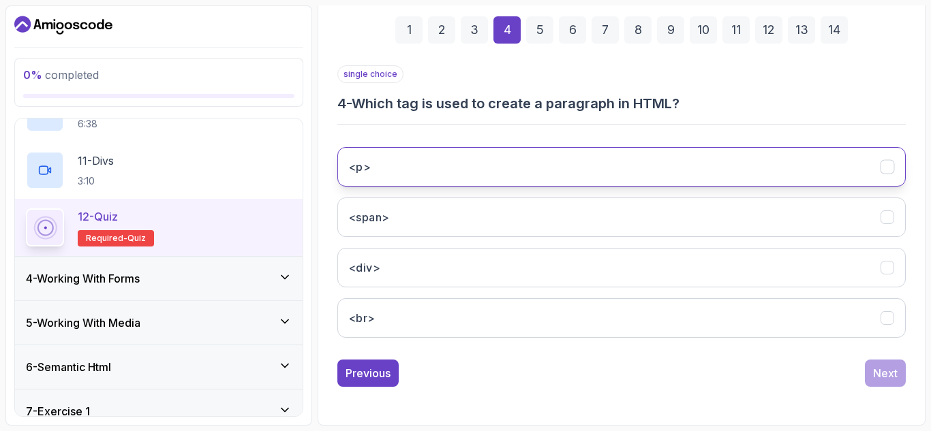
click at [494, 161] on button "<p>" at bounding box center [621, 167] width 568 height 40
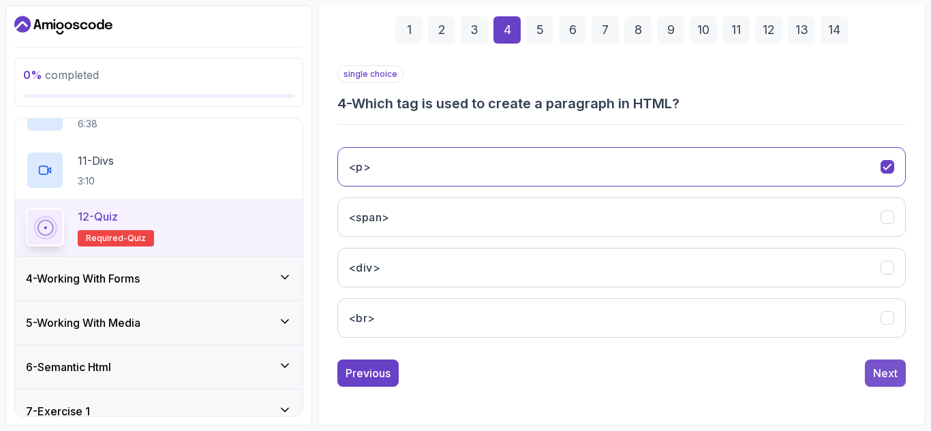
click at [881, 375] on div "Next" at bounding box center [885, 373] width 25 height 16
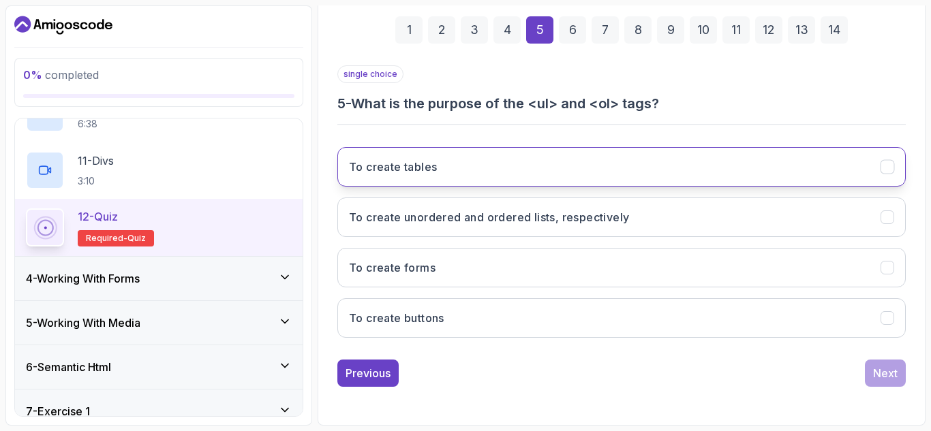
click at [435, 158] on button "To create tables" at bounding box center [621, 167] width 568 height 40
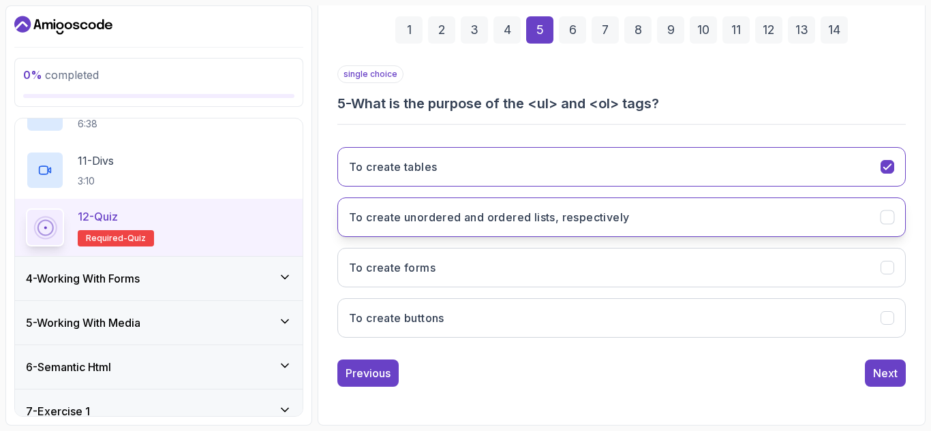
click at [655, 225] on button "To create unordered and ordered lists, respectively" at bounding box center [621, 218] width 568 height 40
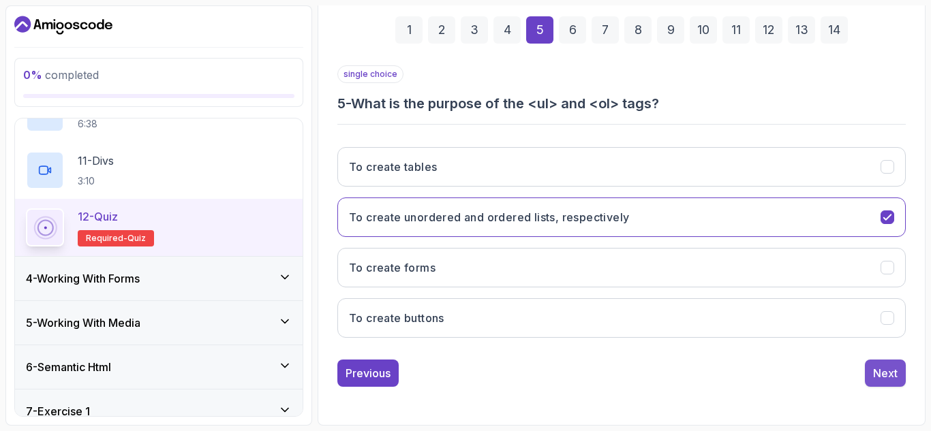
click at [884, 371] on div "Next" at bounding box center [885, 373] width 25 height 16
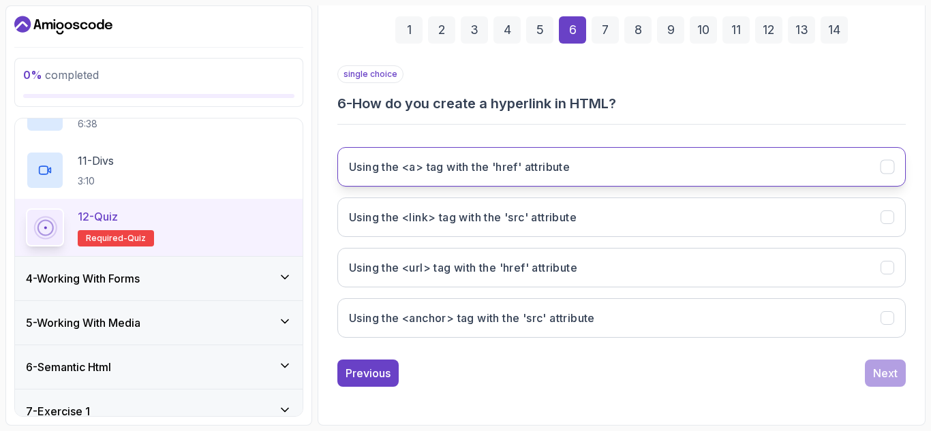
click at [476, 170] on h3 "Using the <a> tag with the 'href' attribute" at bounding box center [459, 167] width 221 height 16
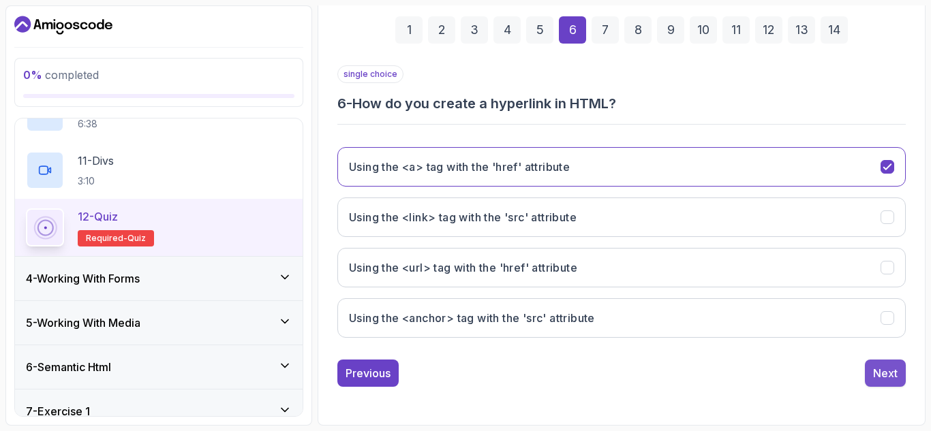
click at [892, 372] on div "Next" at bounding box center [885, 373] width 25 height 16
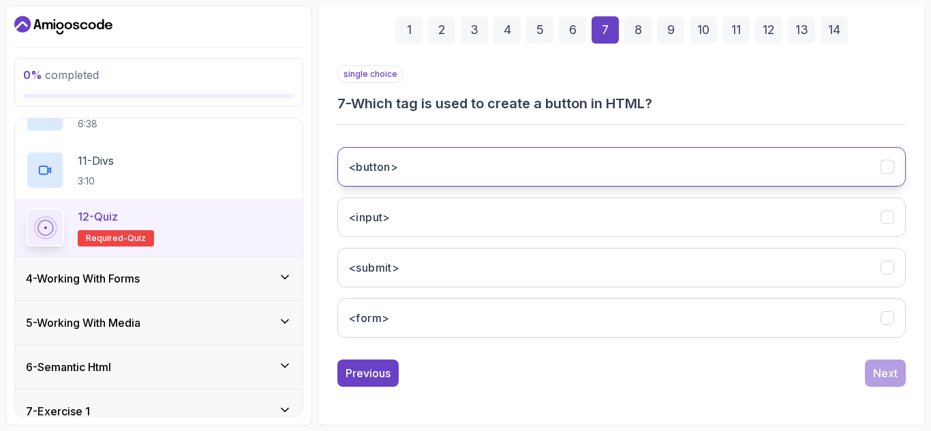
click at [431, 147] on button "<button>" at bounding box center [621, 167] width 568 height 40
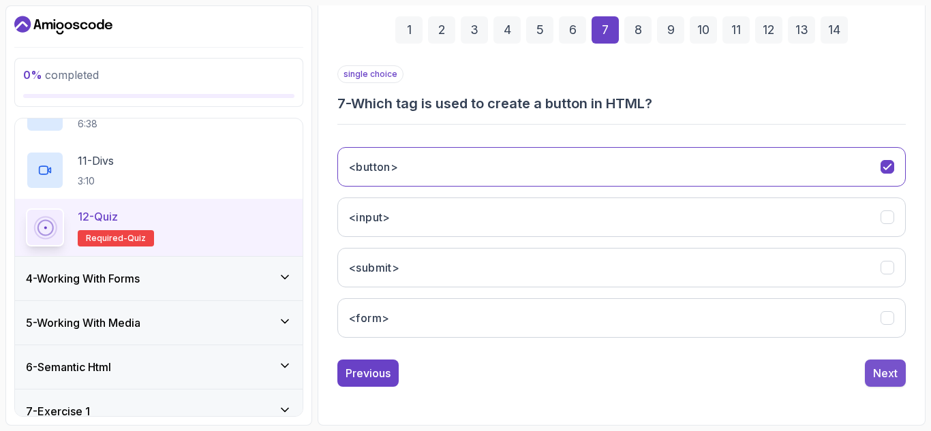
click at [874, 366] on div "Next" at bounding box center [885, 373] width 25 height 16
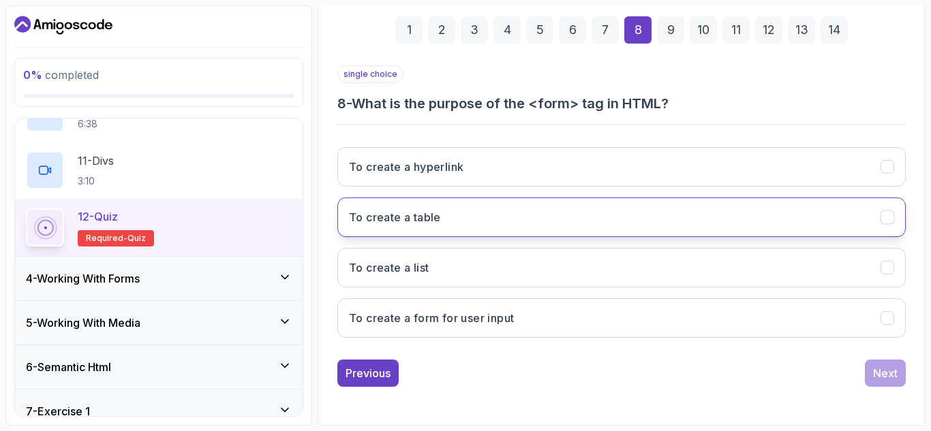
click at [490, 228] on button "To create a table" at bounding box center [621, 218] width 568 height 40
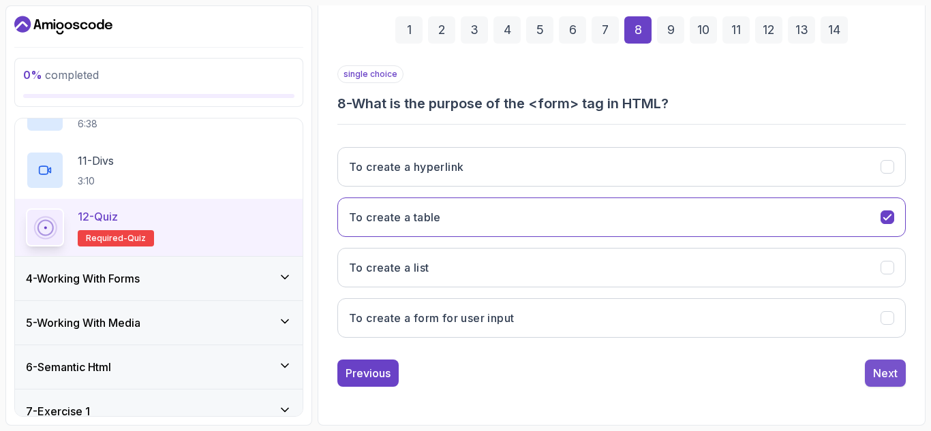
click at [870, 361] on button "Next" at bounding box center [884, 373] width 41 height 27
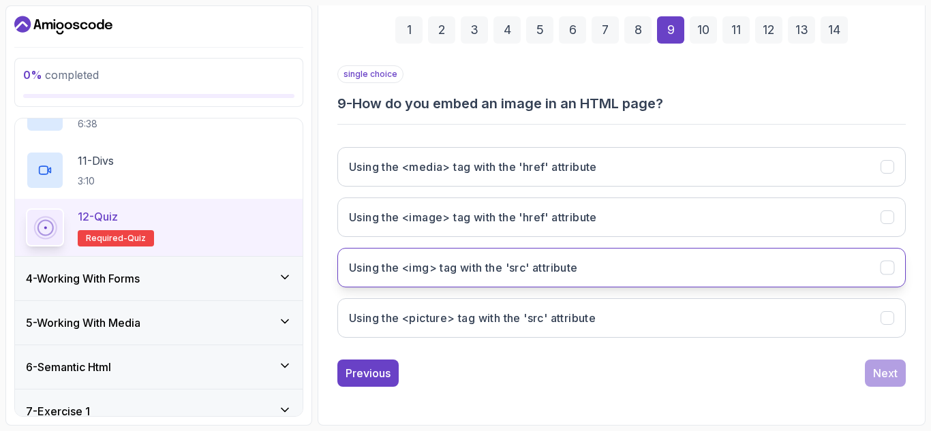
click at [501, 265] on h3 "Using the <img> tag with the 'src' attribute" at bounding box center [463, 268] width 229 height 16
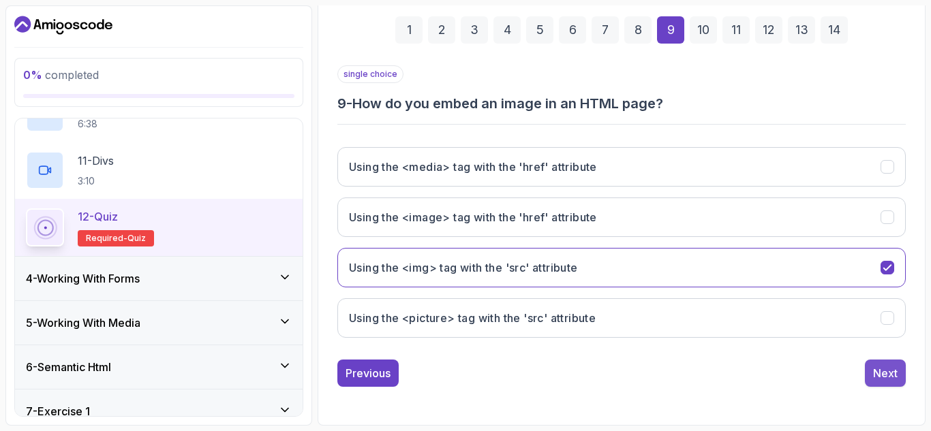
click at [890, 373] on div "Next" at bounding box center [885, 373] width 25 height 16
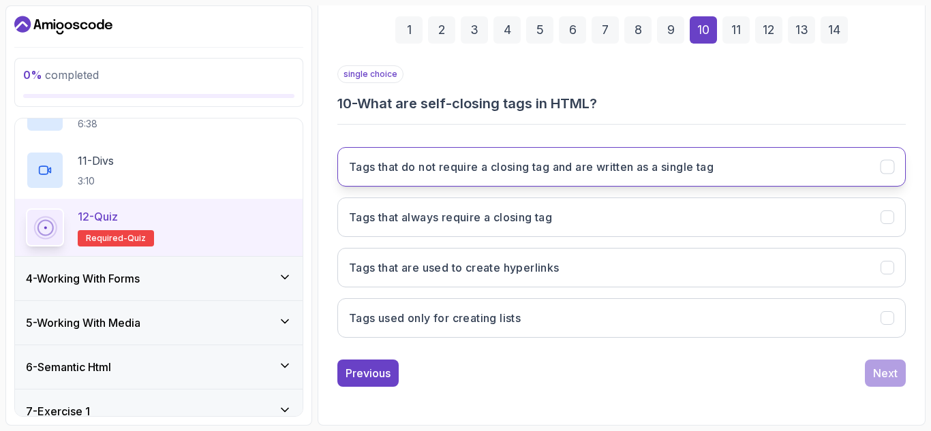
click at [486, 174] on h3 "Tags that do not require a closing tag and are written as a single tag" at bounding box center [531, 167] width 364 height 16
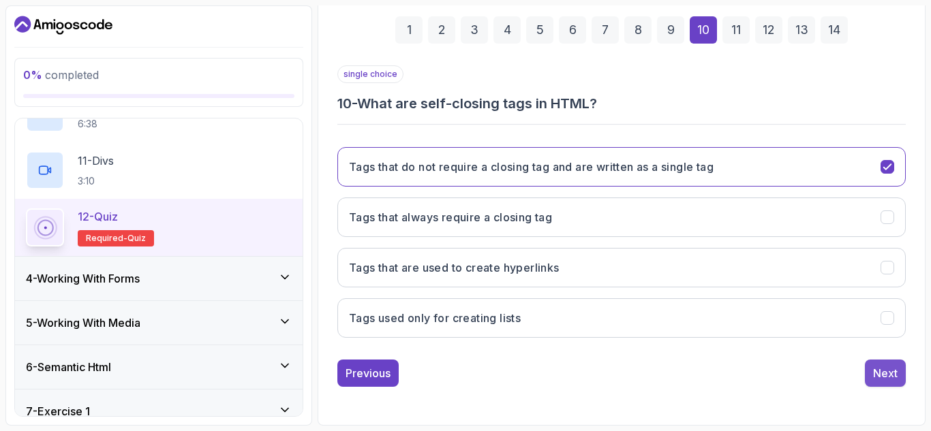
click at [873, 376] on div "Next" at bounding box center [885, 373] width 25 height 16
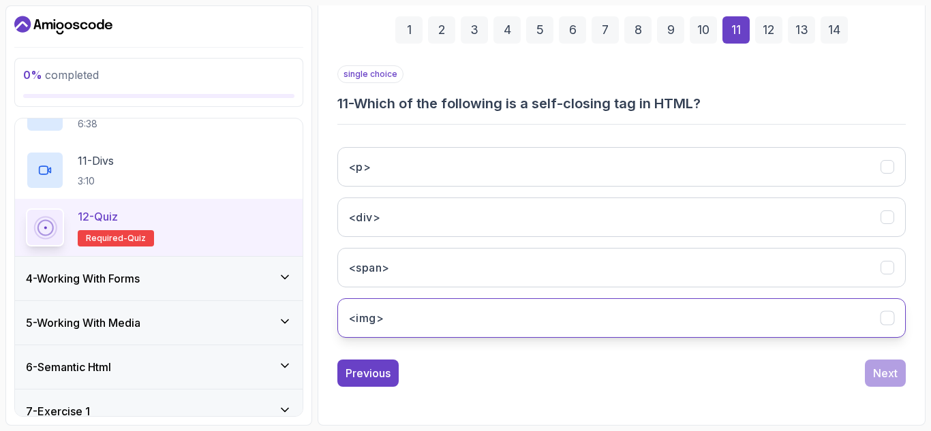
click at [505, 309] on button "<img>" at bounding box center [621, 318] width 568 height 40
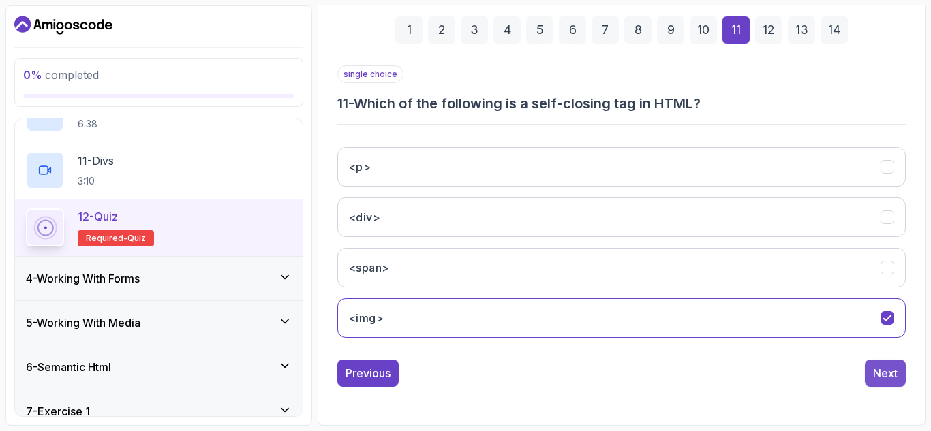
click at [886, 371] on div "Next" at bounding box center [885, 373] width 25 height 16
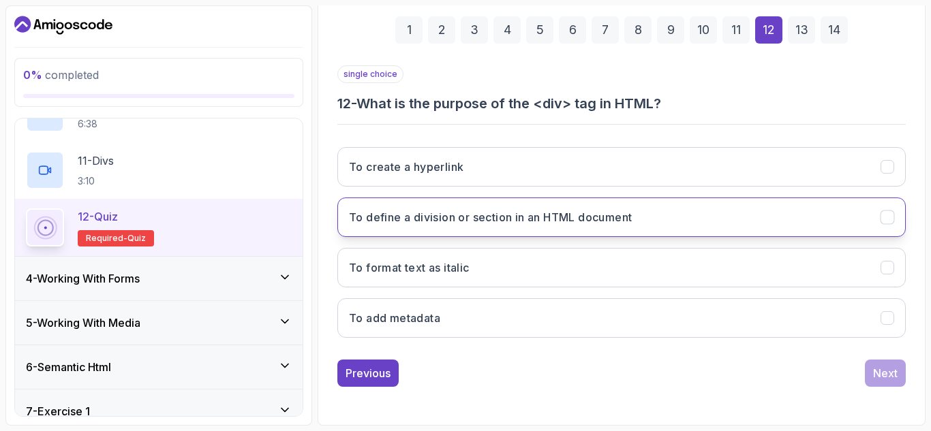
click at [555, 223] on h3 "To define a division or section in an HTML document" at bounding box center [490, 217] width 283 height 16
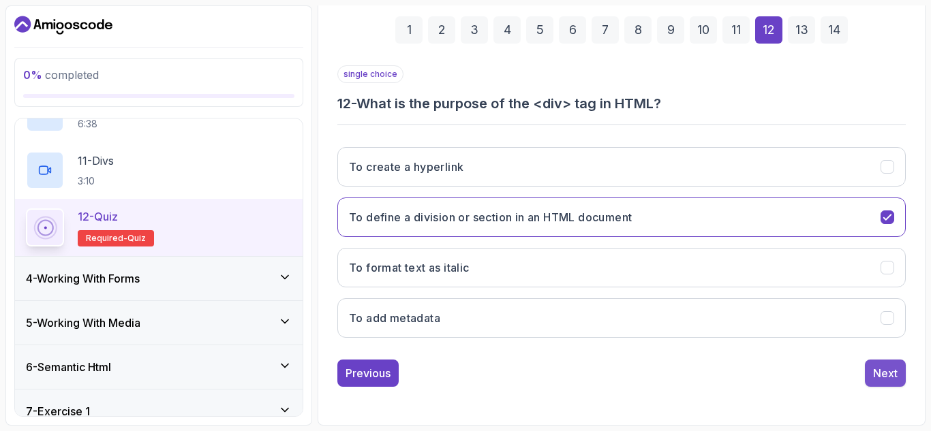
click at [877, 367] on div "Next" at bounding box center [885, 373] width 25 height 16
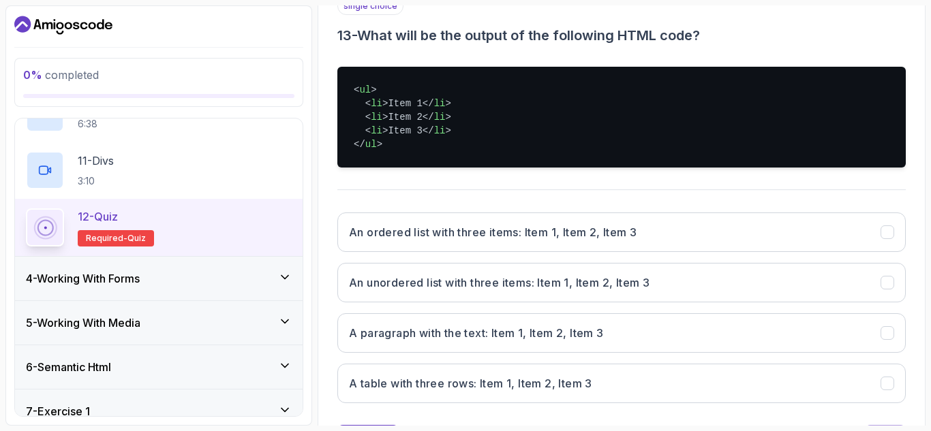
scroll to position [332, 0]
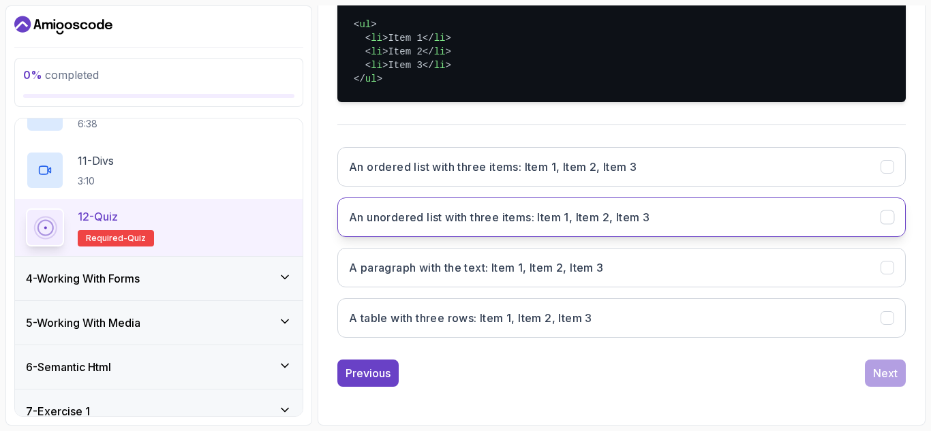
click at [475, 213] on h3 "An unordered list with three items: Item 1, Item 2, Item 3" at bounding box center [499, 217] width 300 height 16
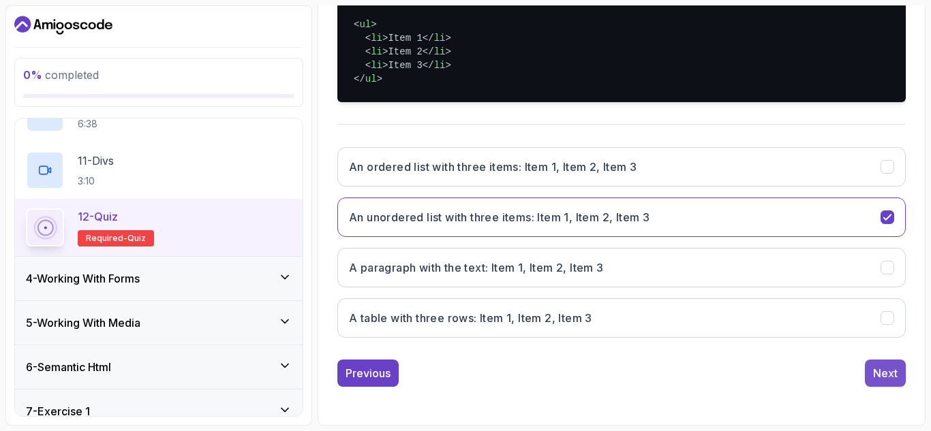
click at [873, 376] on div "Next" at bounding box center [885, 373] width 25 height 16
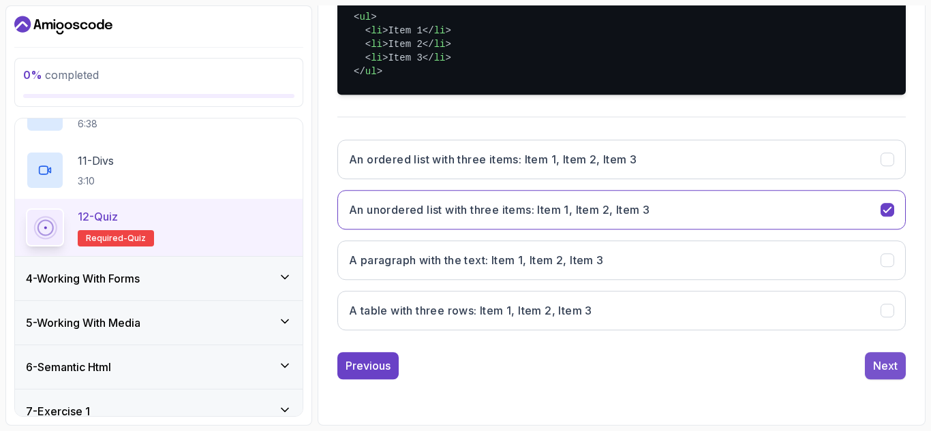
scroll to position [278, 0]
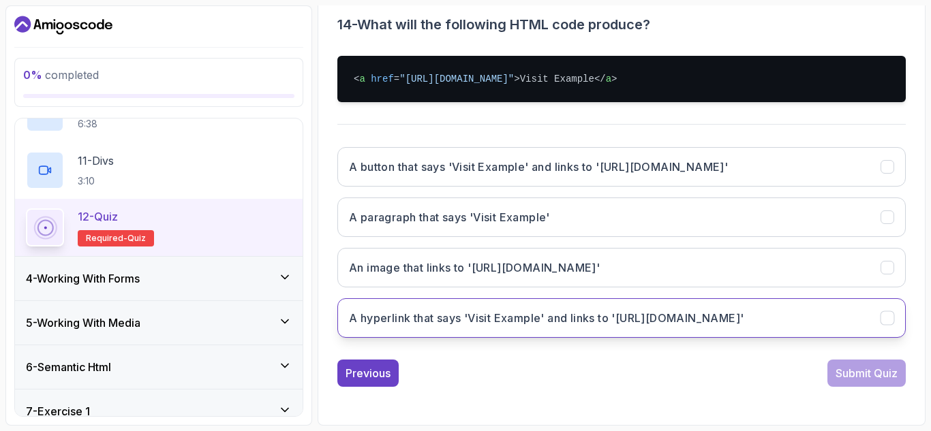
click at [510, 329] on button "A hyperlink that says 'Visit Example' and links to '[URL][DOMAIN_NAME]'" at bounding box center [621, 318] width 568 height 40
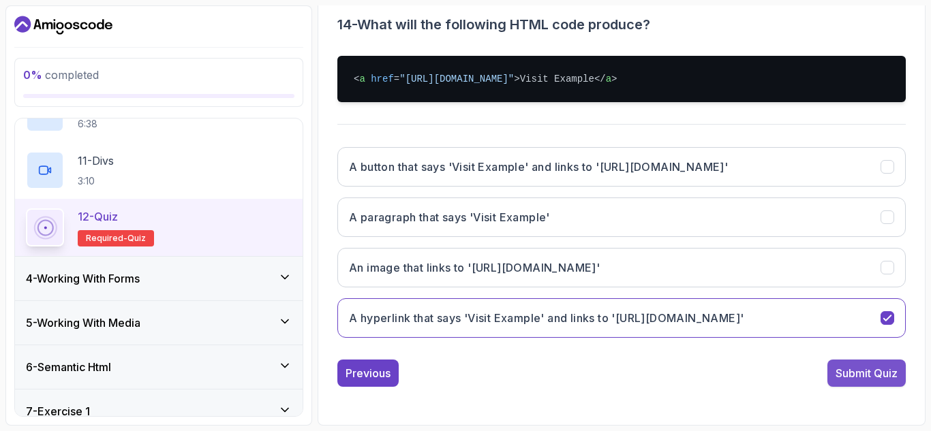
click at [891, 376] on div "Submit Quiz" at bounding box center [866, 373] width 62 height 16
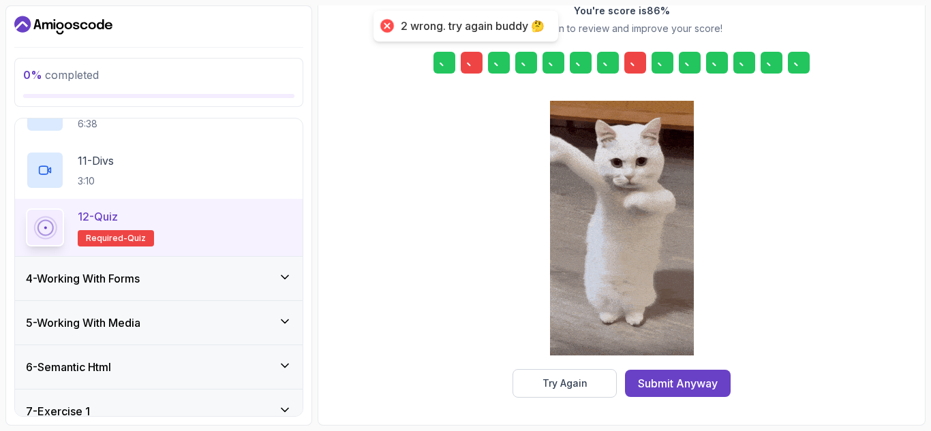
scroll to position [222, 0]
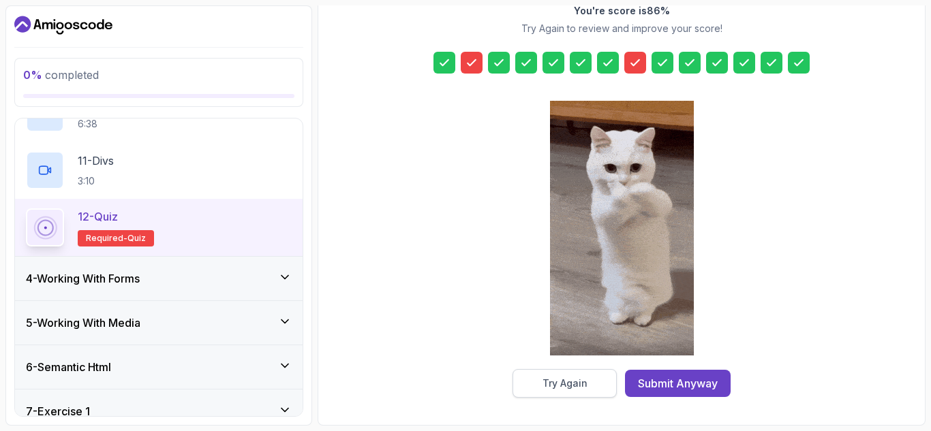
click at [578, 380] on div "Try Again" at bounding box center [564, 384] width 45 height 14
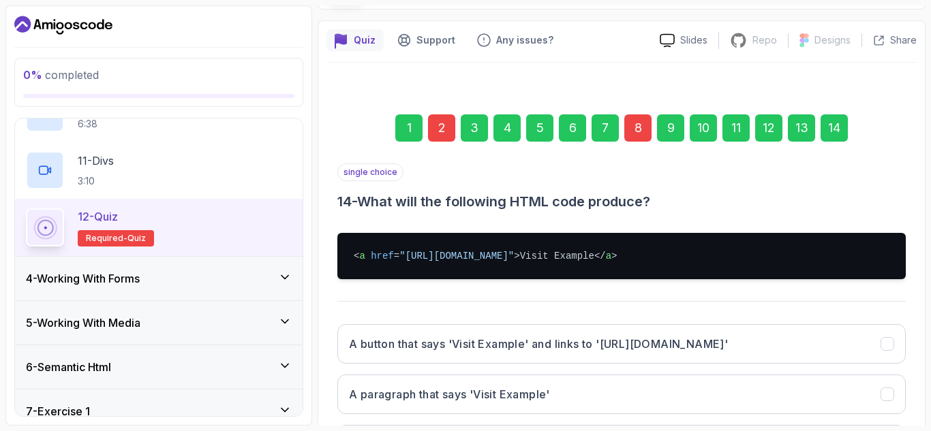
scroll to position [86, 0]
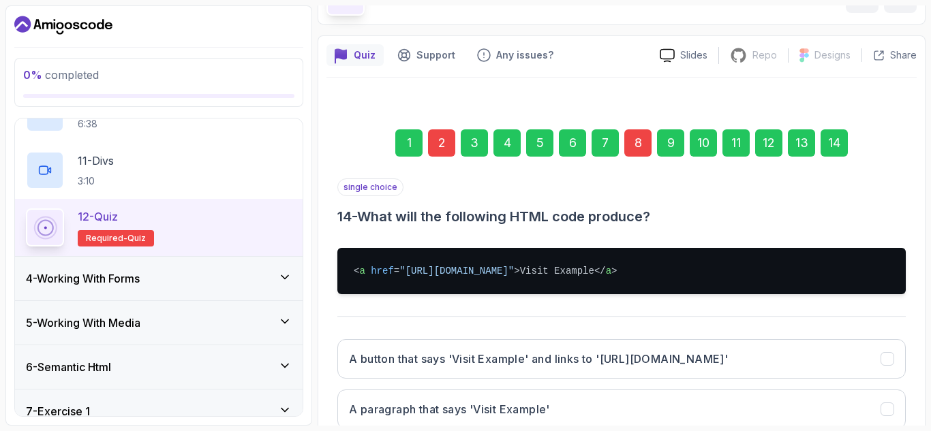
click at [644, 138] on div "8" at bounding box center [637, 142] width 27 height 27
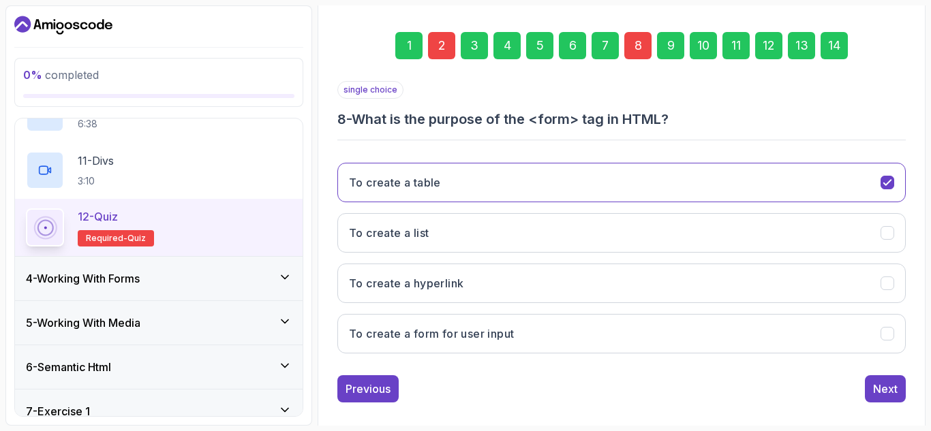
scroll to position [199, 0]
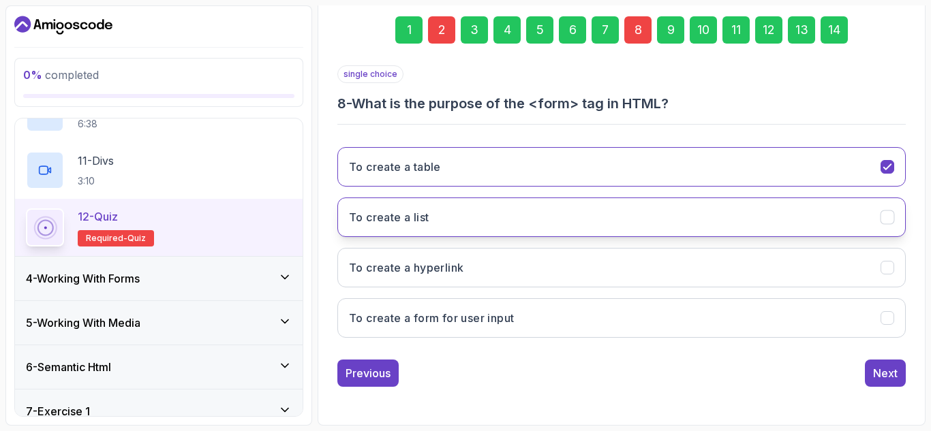
click at [632, 206] on button "To create a list" at bounding box center [621, 218] width 568 height 40
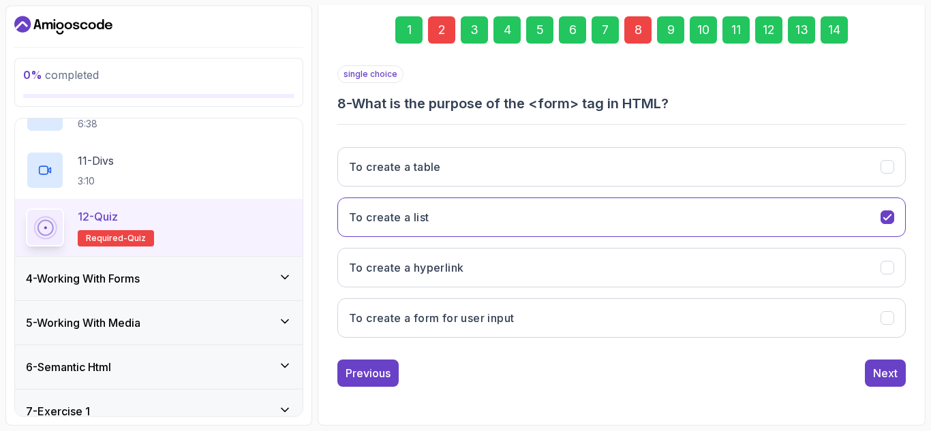
click at [448, 25] on div "2" at bounding box center [441, 29] width 27 height 27
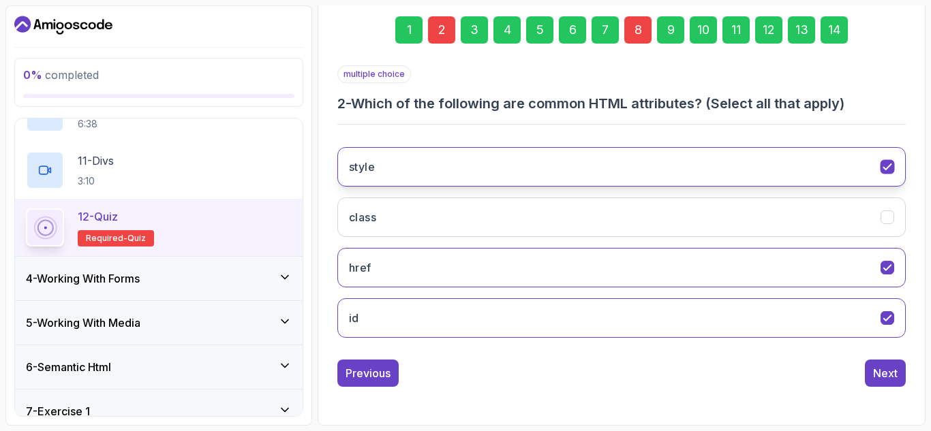
click at [651, 168] on button "style" at bounding box center [621, 167] width 568 height 40
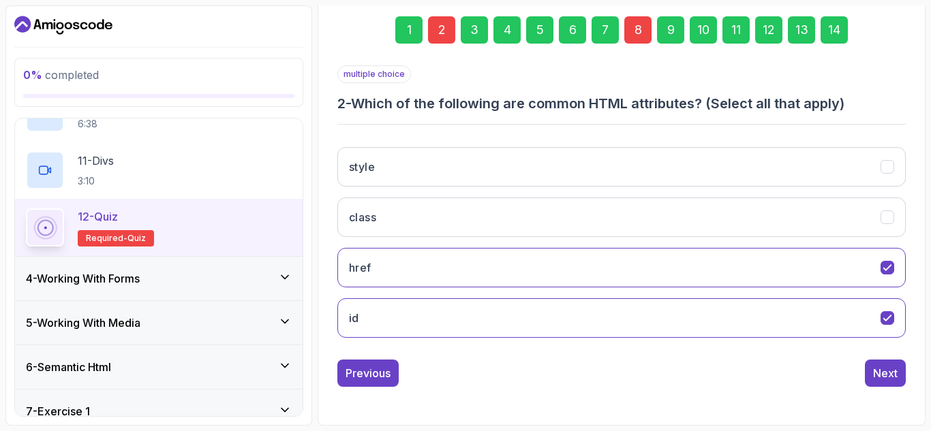
click at [837, 23] on div "14" at bounding box center [833, 29] width 27 height 27
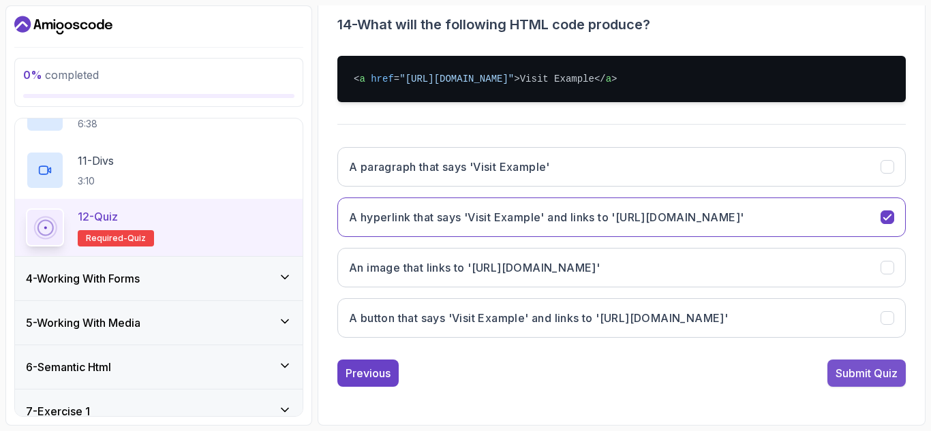
click at [858, 373] on div "Submit Quiz" at bounding box center [866, 373] width 62 height 16
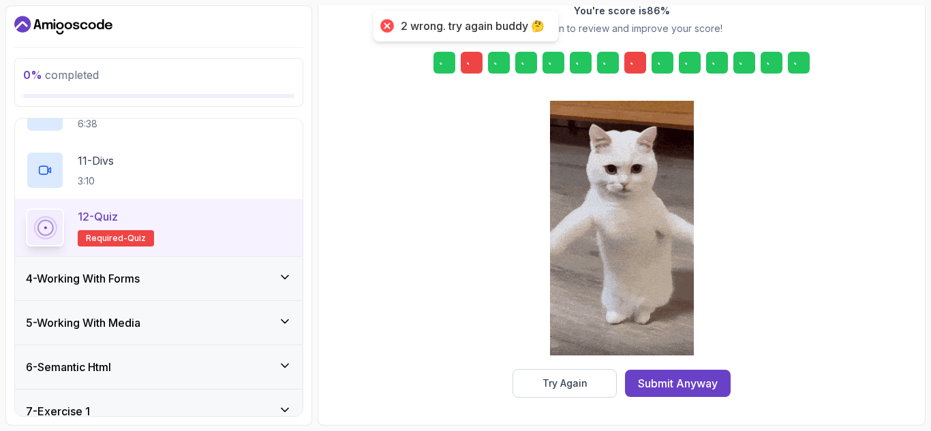
scroll to position [222, 0]
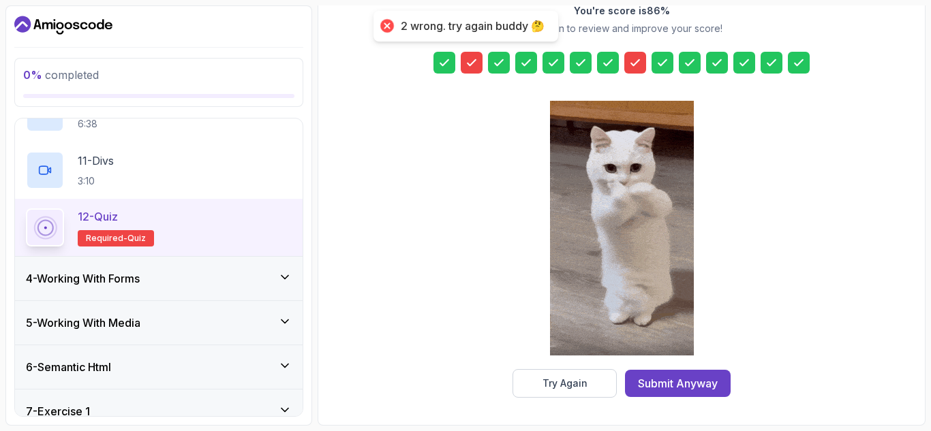
click at [638, 62] on icon at bounding box center [635, 62] width 8 height 5
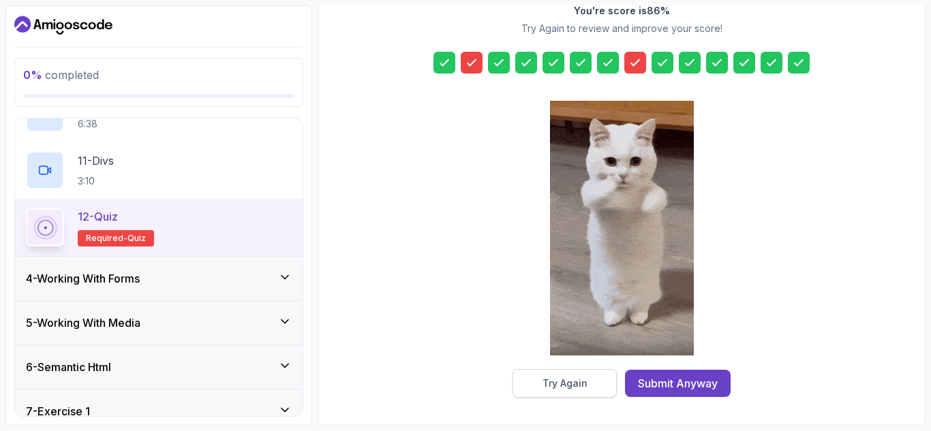
click at [579, 377] on div "Try Again" at bounding box center [564, 384] width 45 height 14
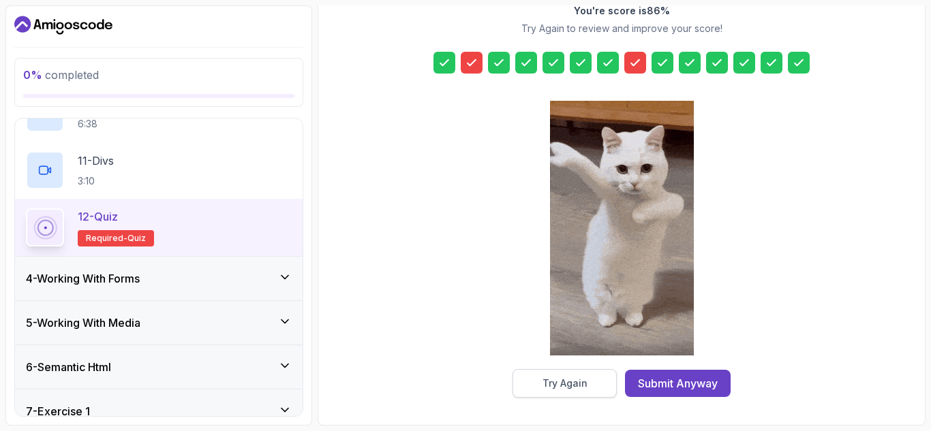
scroll to position [199, 0]
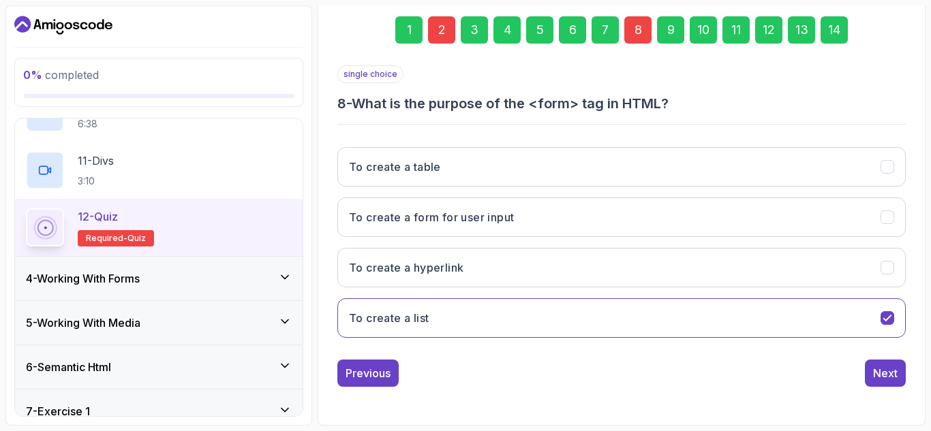
click at [640, 39] on div "8" at bounding box center [637, 29] width 27 height 27
click at [636, 30] on div "8" at bounding box center [637, 29] width 27 height 27
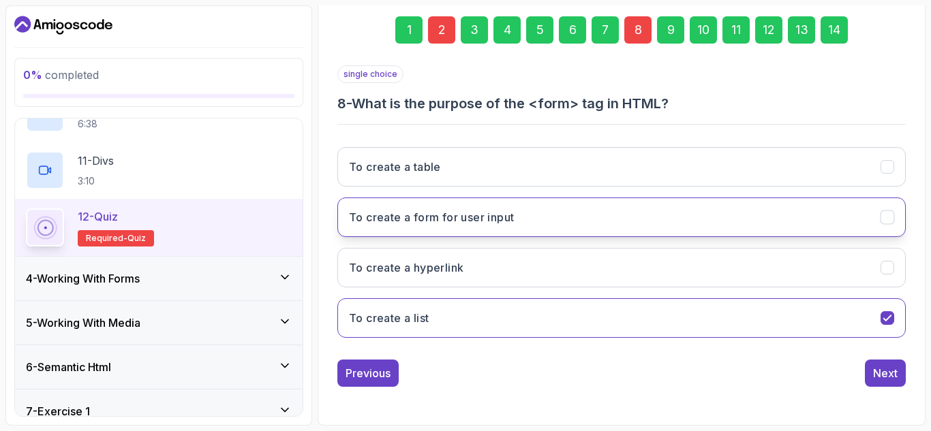
click at [556, 216] on button "To create a form for user input" at bounding box center [621, 218] width 568 height 40
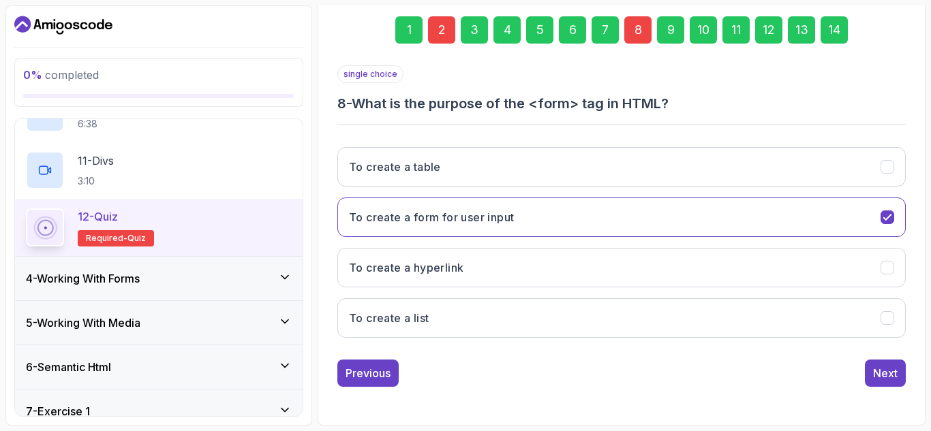
click at [439, 32] on div "2" at bounding box center [441, 29] width 27 height 27
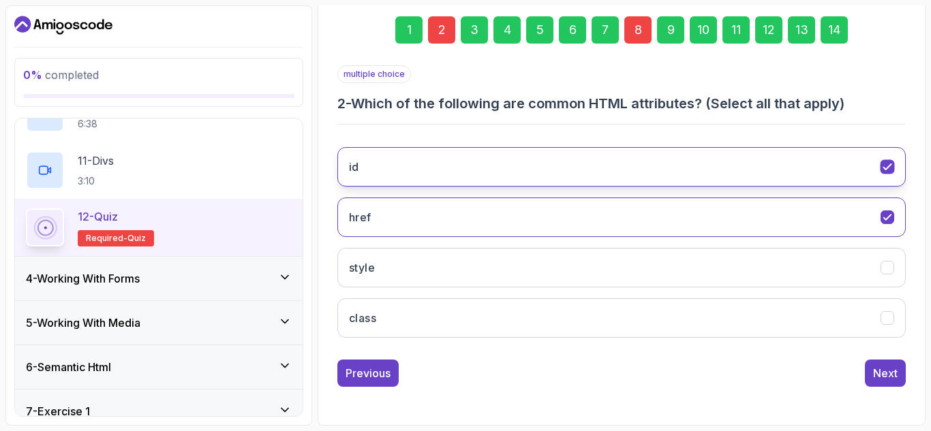
click at [500, 164] on button "id" at bounding box center [621, 167] width 568 height 40
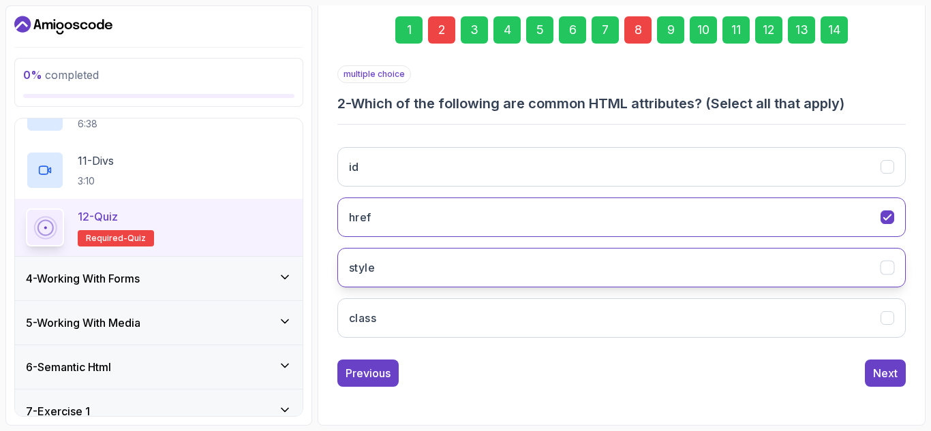
click at [649, 255] on button "style" at bounding box center [621, 268] width 568 height 40
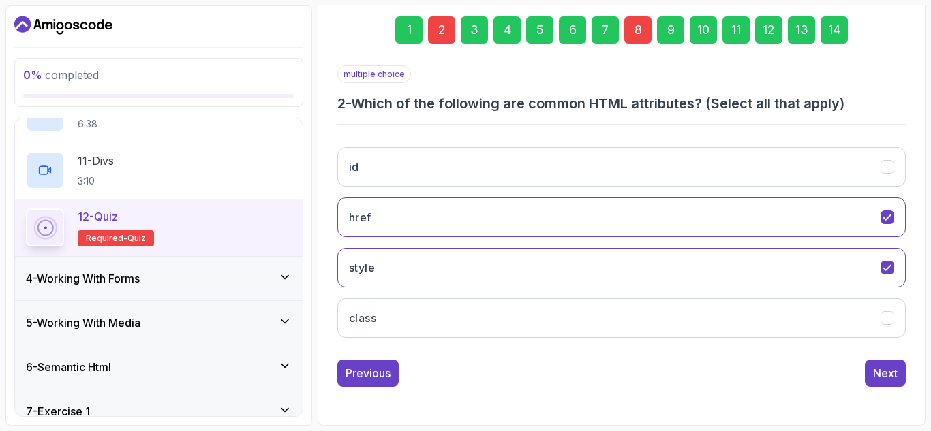
click at [646, 195] on div "id href style class" at bounding box center [621, 242] width 568 height 213
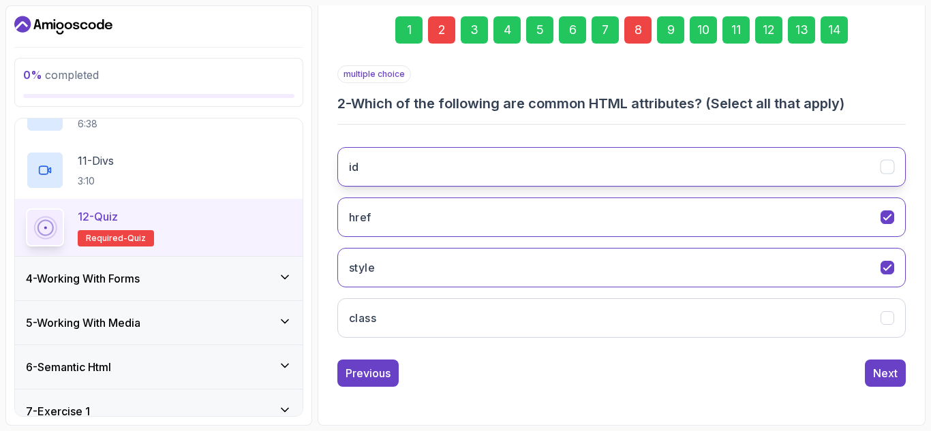
click at [670, 178] on button "id" at bounding box center [621, 167] width 568 height 40
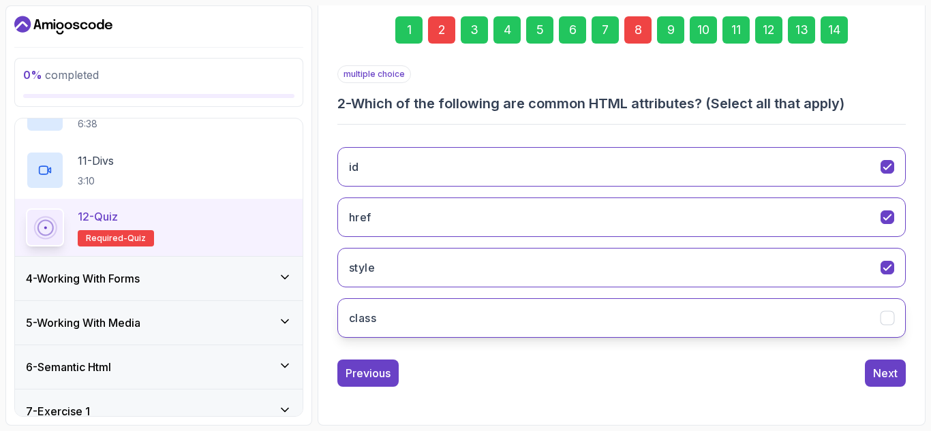
click at [693, 307] on button "class" at bounding box center [621, 318] width 568 height 40
click at [834, 35] on div "14" at bounding box center [833, 29] width 27 height 27
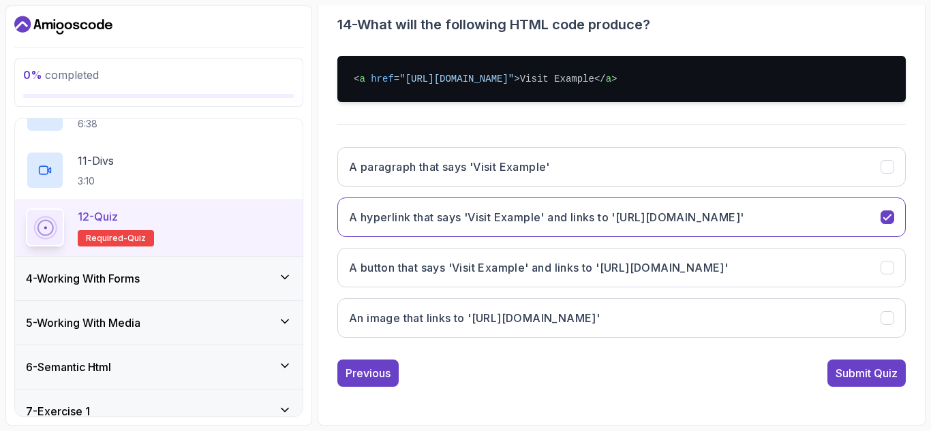
click at [876, 371] on div "Submit Quiz" at bounding box center [866, 373] width 62 height 16
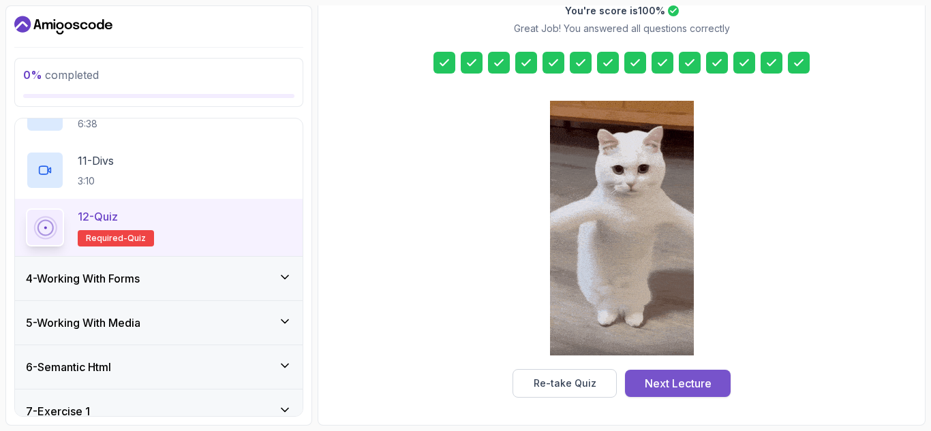
click at [670, 385] on div "Next Lecture" at bounding box center [677, 383] width 67 height 16
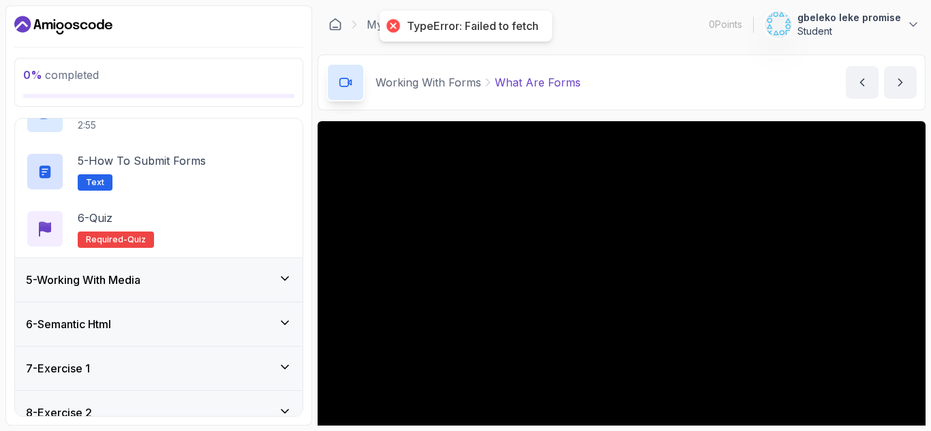
scroll to position [396, 0]
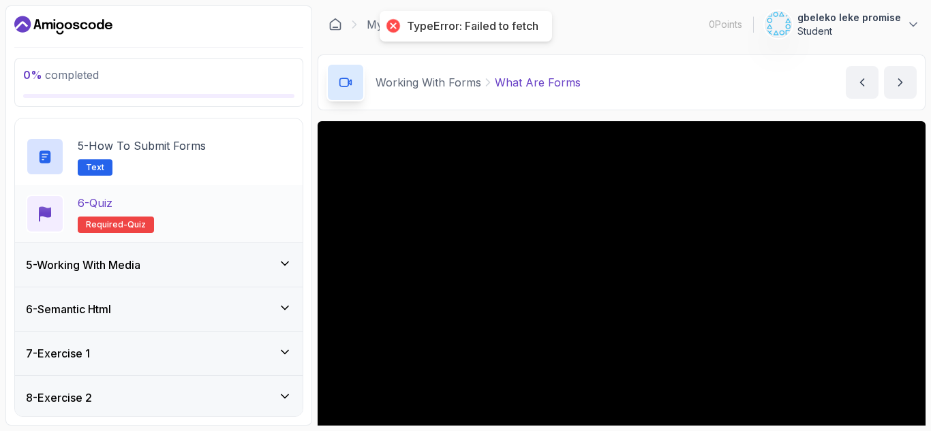
click at [176, 197] on div "6 - Quiz Required- quiz" at bounding box center [159, 214] width 266 height 38
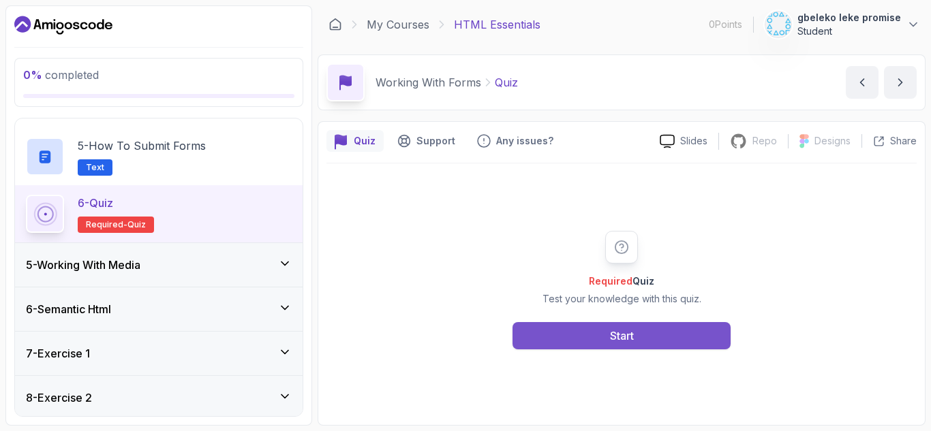
click at [612, 339] on div "Start" at bounding box center [622, 336] width 24 height 16
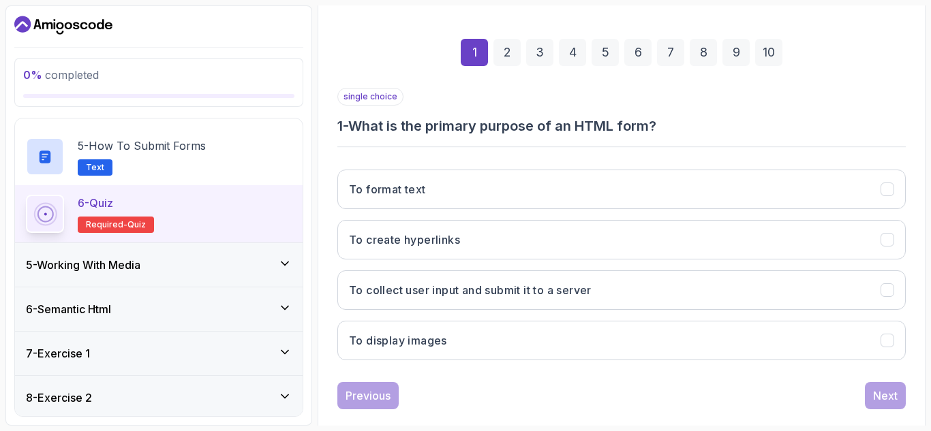
scroll to position [199, 0]
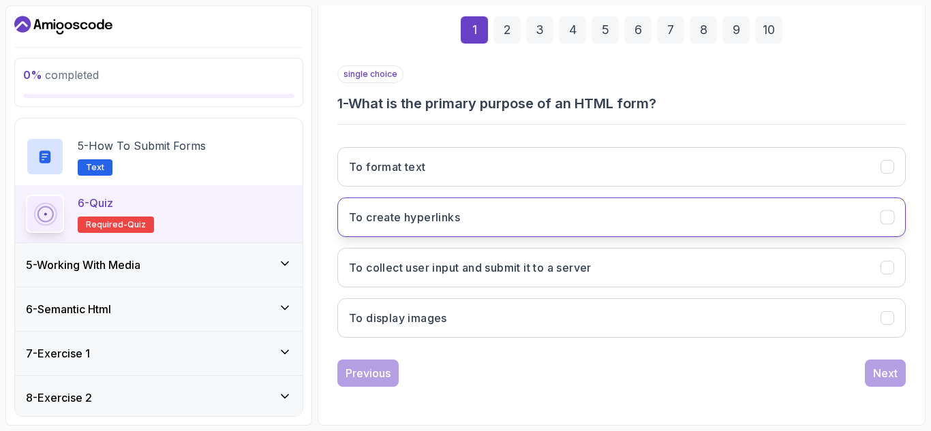
click at [529, 221] on button "To create hyperlinks" at bounding box center [621, 218] width 568 height 40
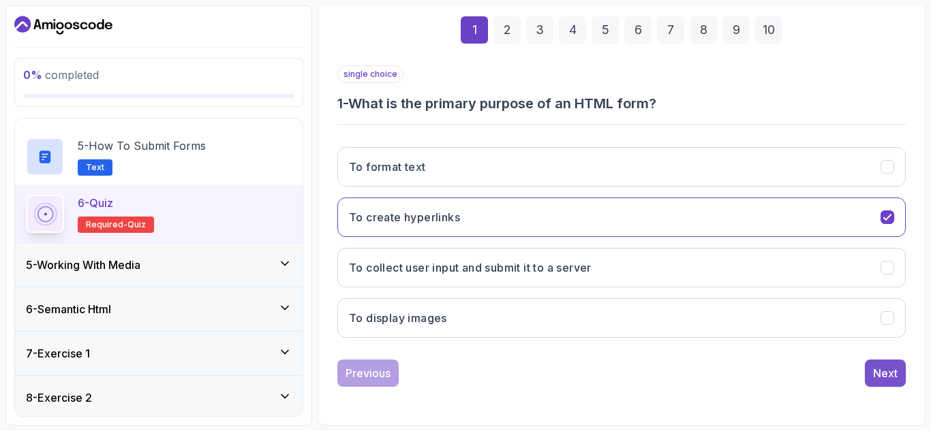
click at [899, 379] on button "Next" at bounding box center [884, 373] width 41 height 27
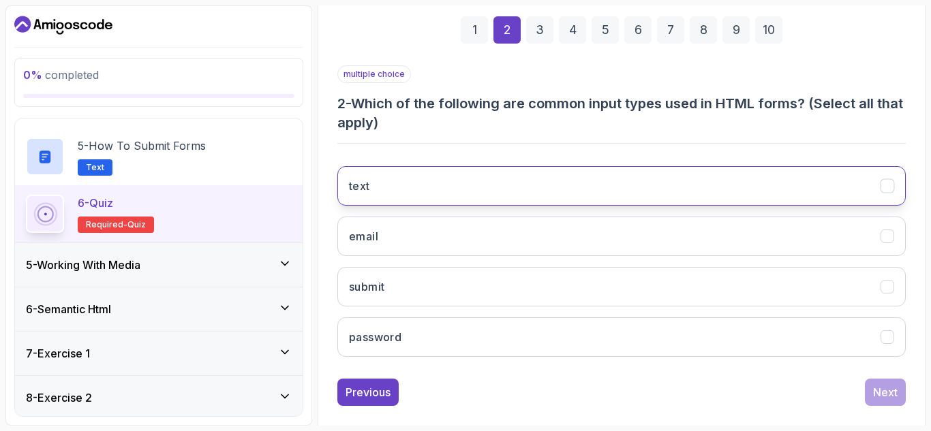
click at [553, 194] on button "text" at bounding box center [621, 186] width 568 height 40
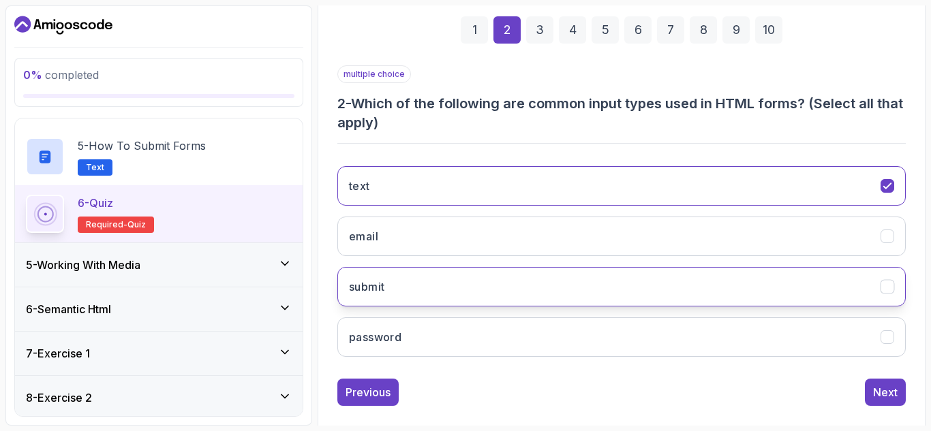
click at [525, 288] on button "submit" at bounding box center [621, 287] width 568 height 40
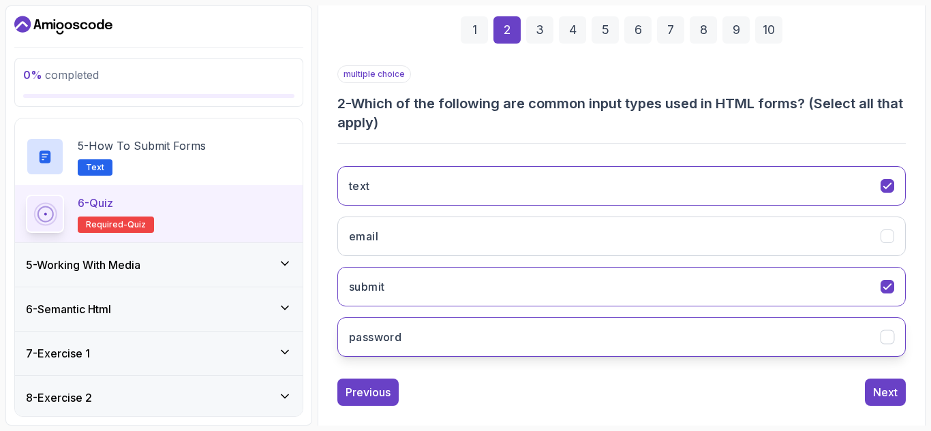
click at [531, 333] on button "password" at bounding box center [621, 337] width 568 height 40
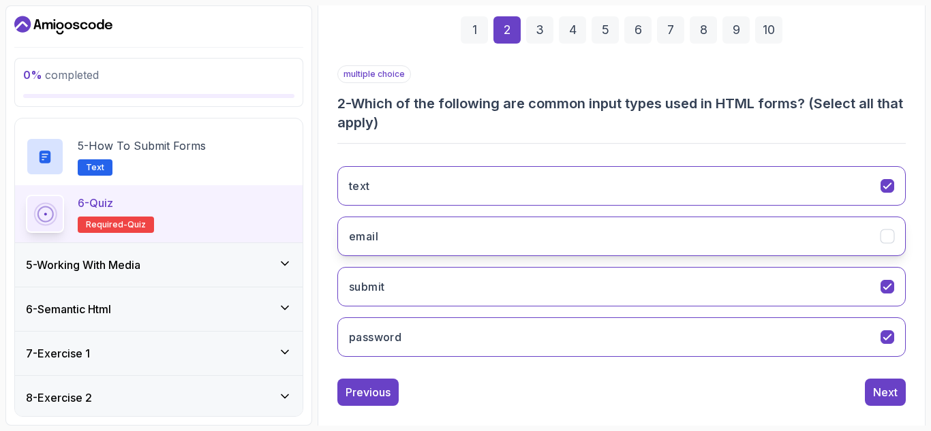
click at [567, 239] on button "email" at bounding box center [621, 237] width 568 height 40
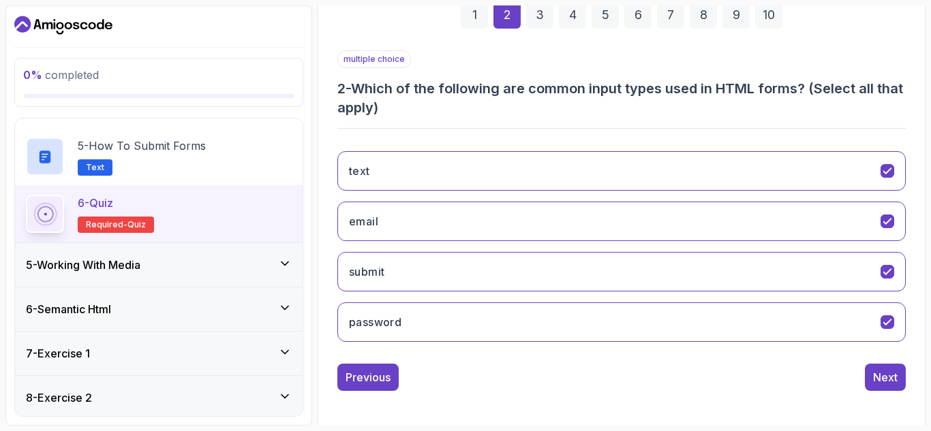
scroll to position [218, 0]
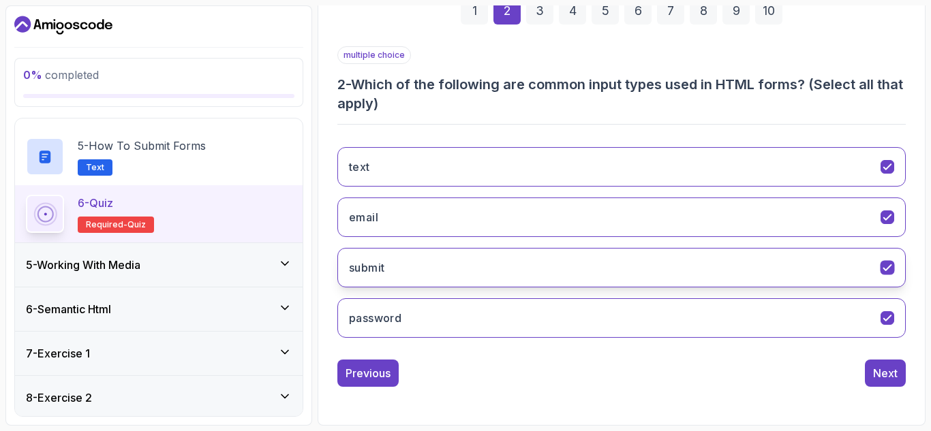
click at [892, 279] on button "submit" at bounding box center [621, 268] width 568 height 40
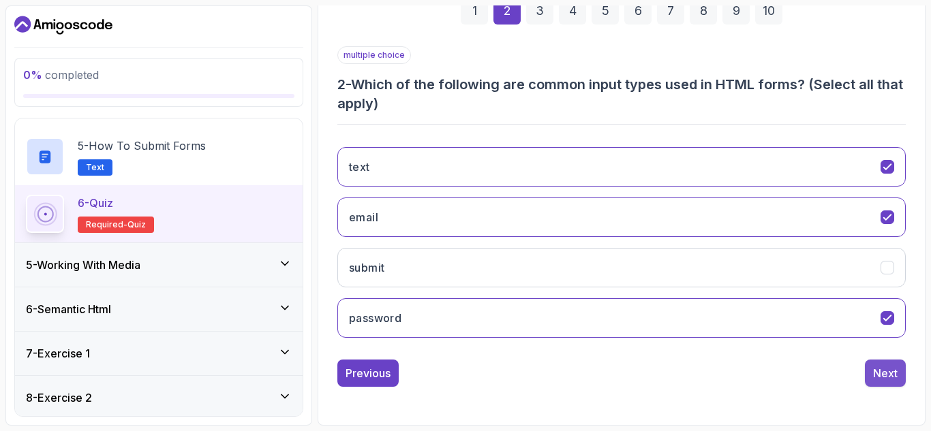
click at [886, 370] on div "Next" at bounding box center [885, 373] width 25 height 16
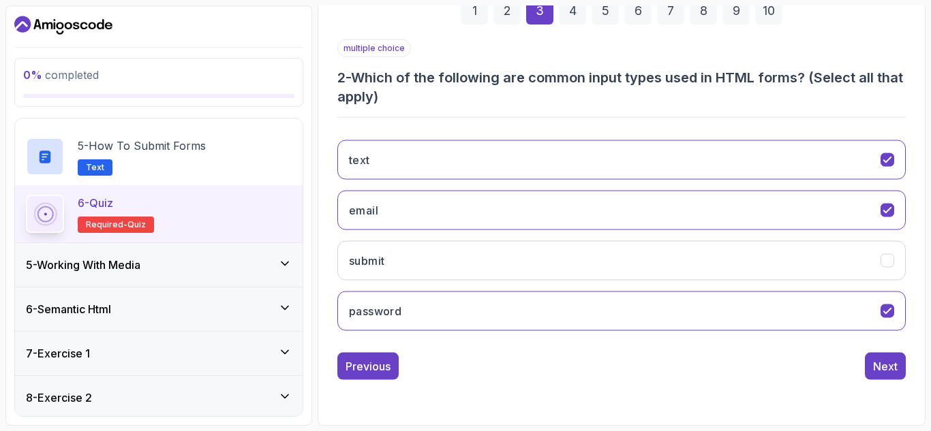
scroll to position [199, 0]
